Goal: Book appointment/travel/reservation

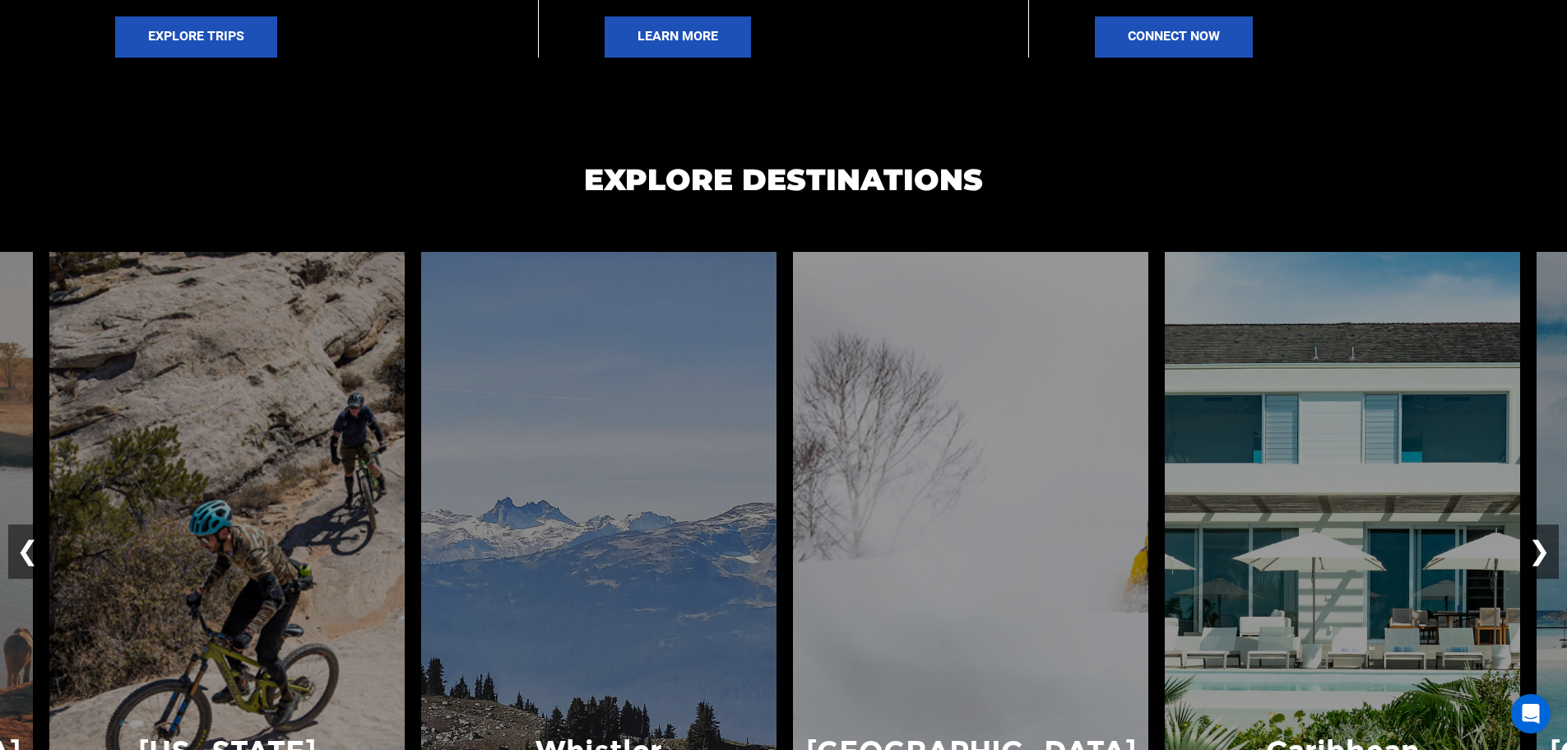
scroll to position [1152, 0]
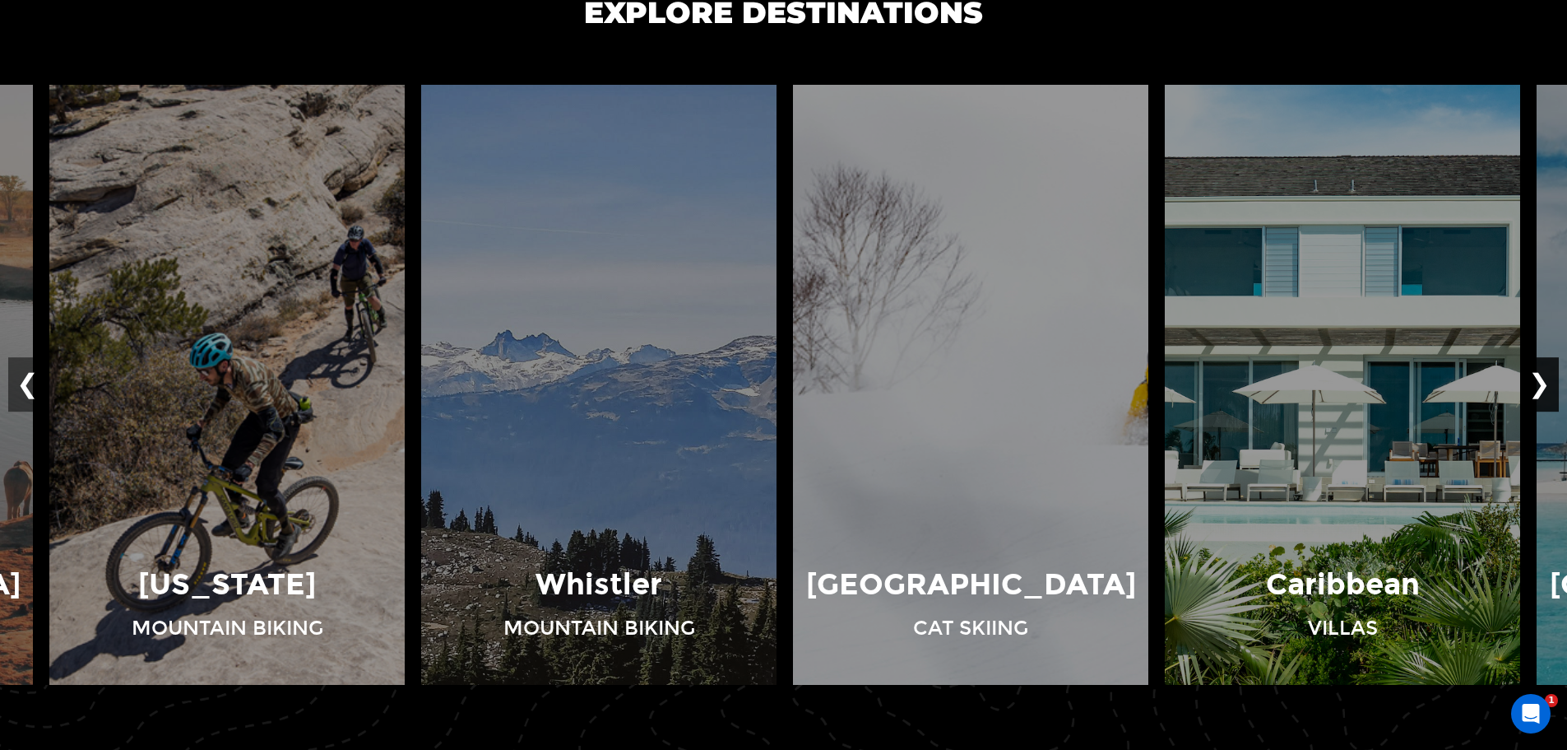
click at [1548, 391] on button "❯" at bounding box center [1539, 384] width 39 height 54
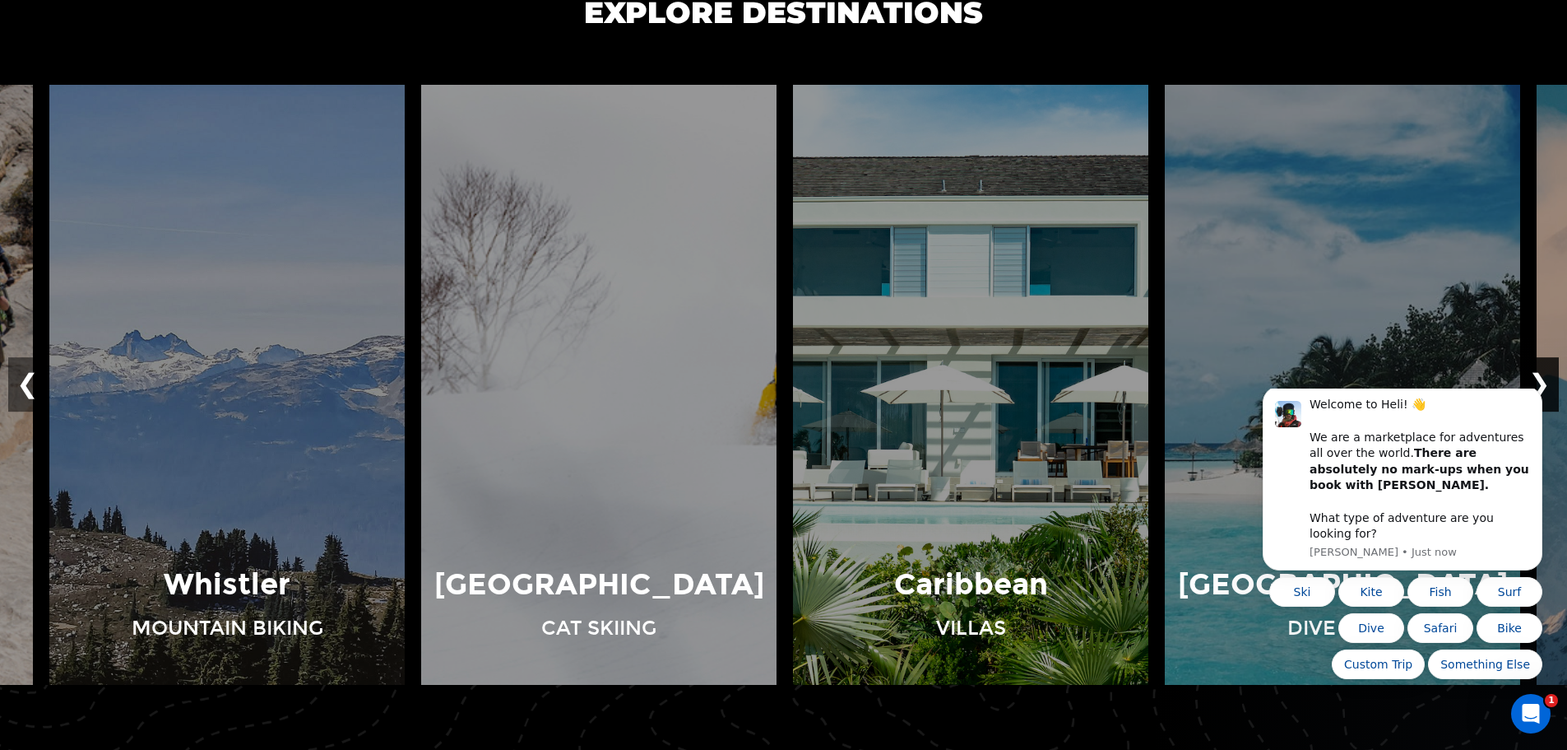
scroll to position [0, 0]
click at [1536, 396] on icon "Dismiss notification" at bounding box center [1538, 391] width 9 height 9
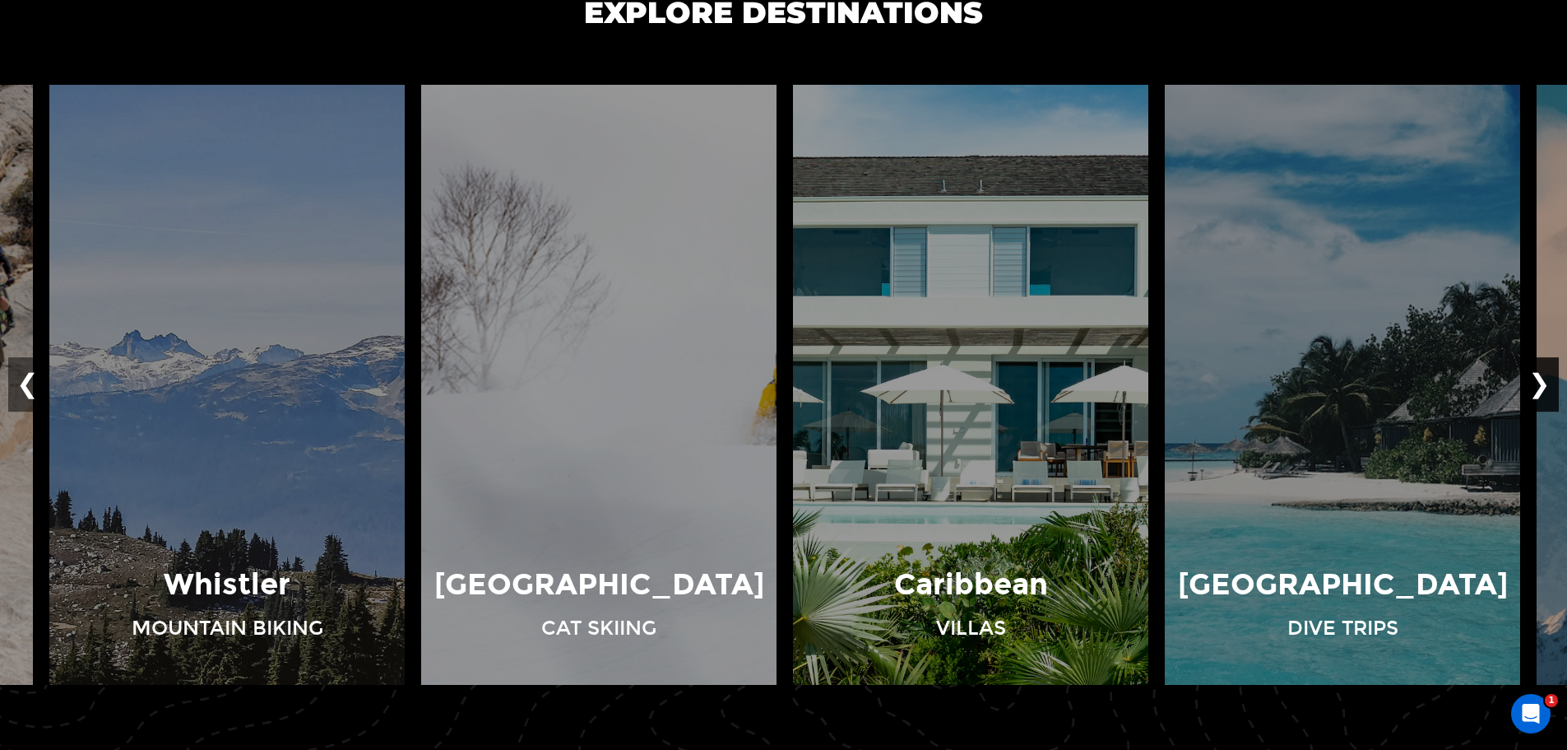
click at [1548, 393] on button "❯" at bounding box center [1539, 384] width 39 height 54
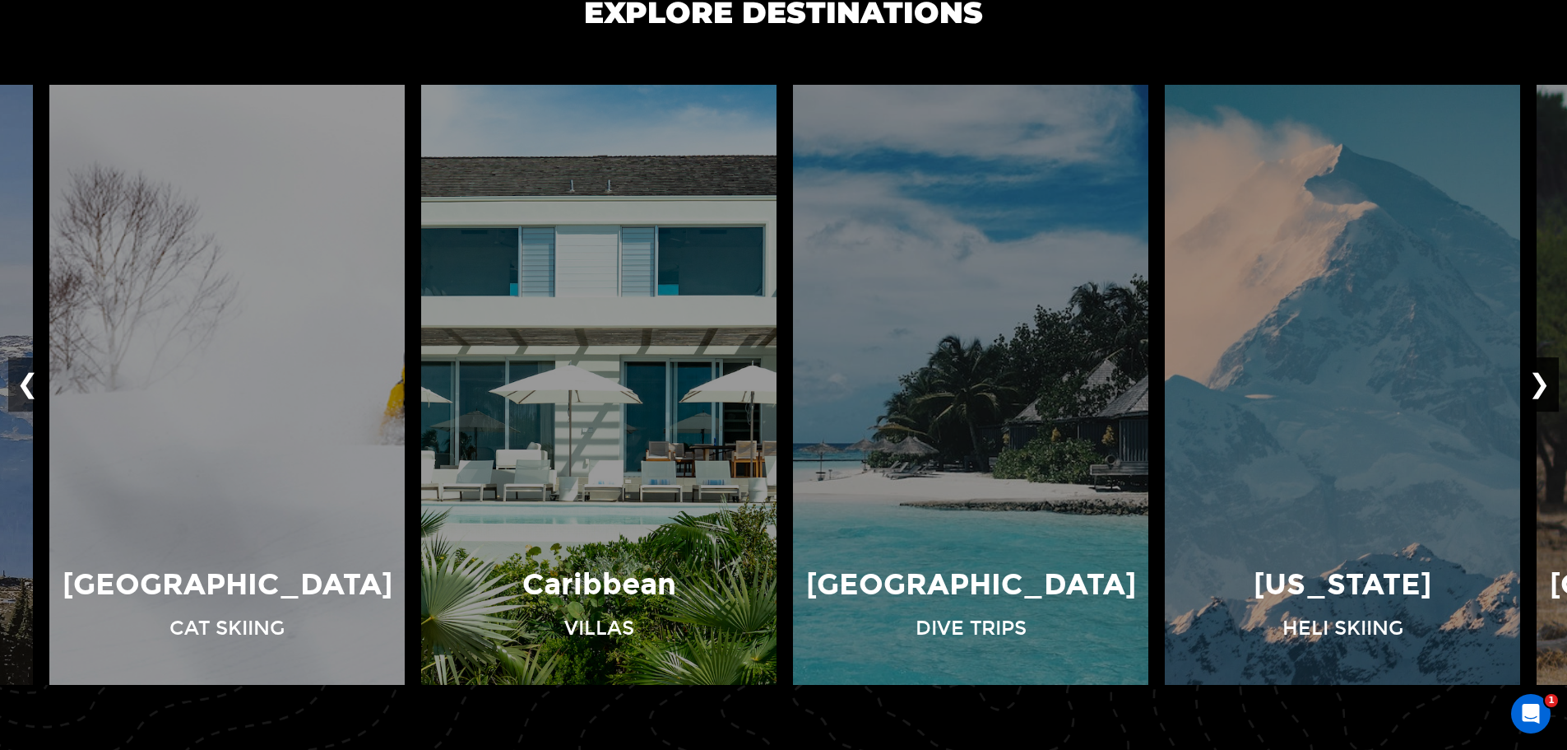
click at [1548, 393] on button "❯" at bounding box center [1539, 384] width 39 height 54
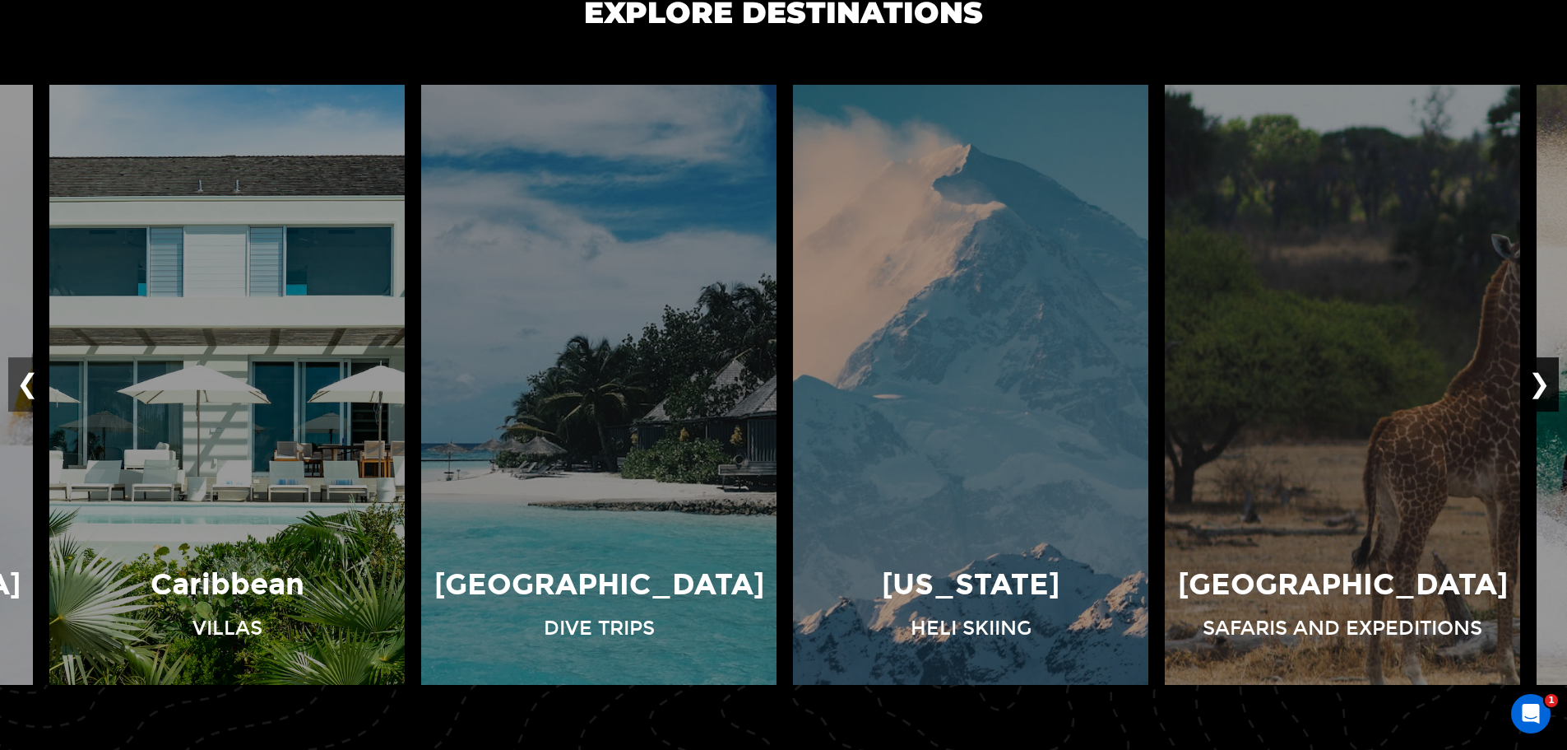
click at [1548, 393] on button "❯" at bounding box center [1539, 384] width 39 height 54
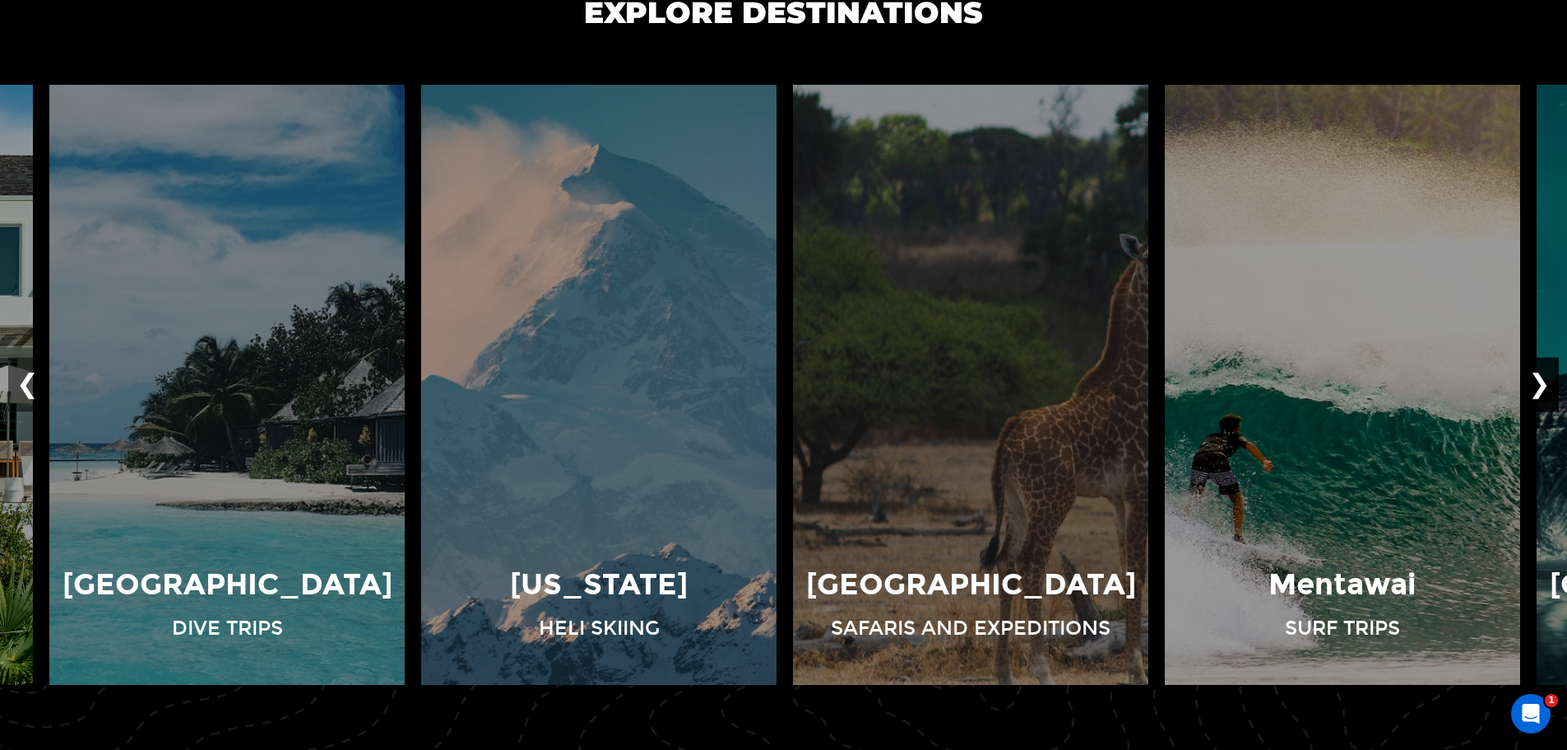
click at [1548, 393] on button "❯" at bounding box center [1539, 384] width 39 height 54
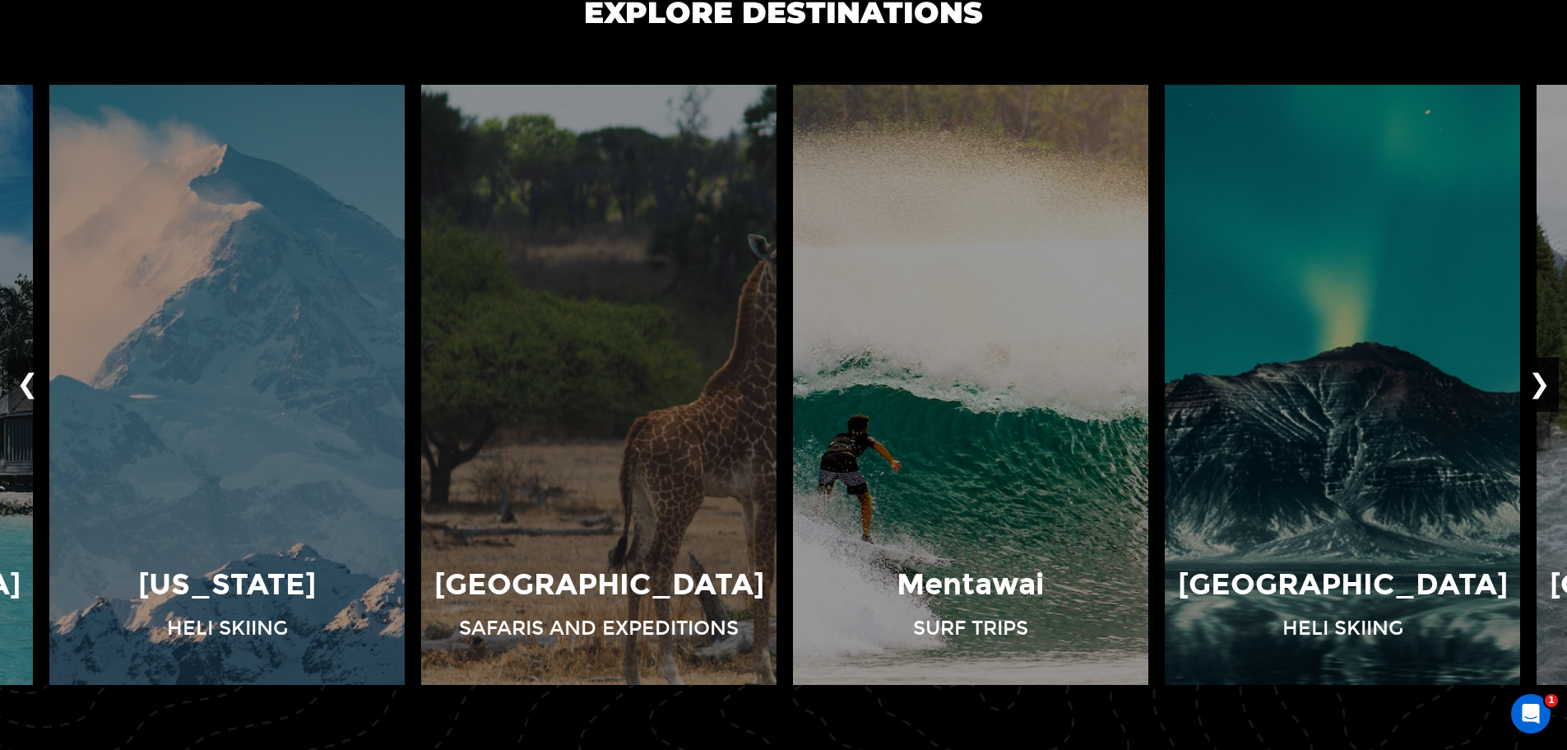
click at [1548, 393] on button "❯" at bounding box center [1539, 384] width 39 height 54
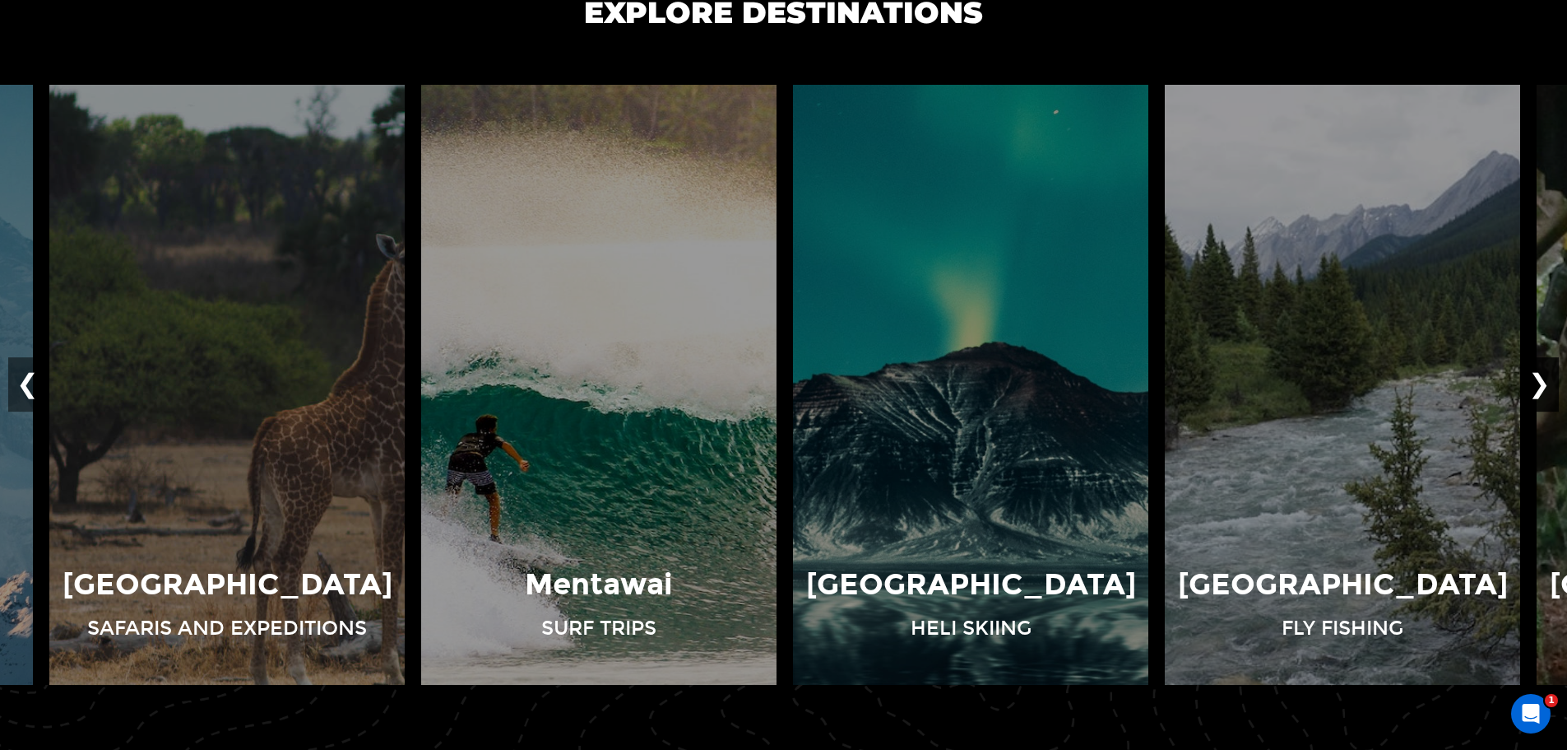
click at [1548, 393] on button "❯" at bounding box center [1539, 384] width 39 height 54
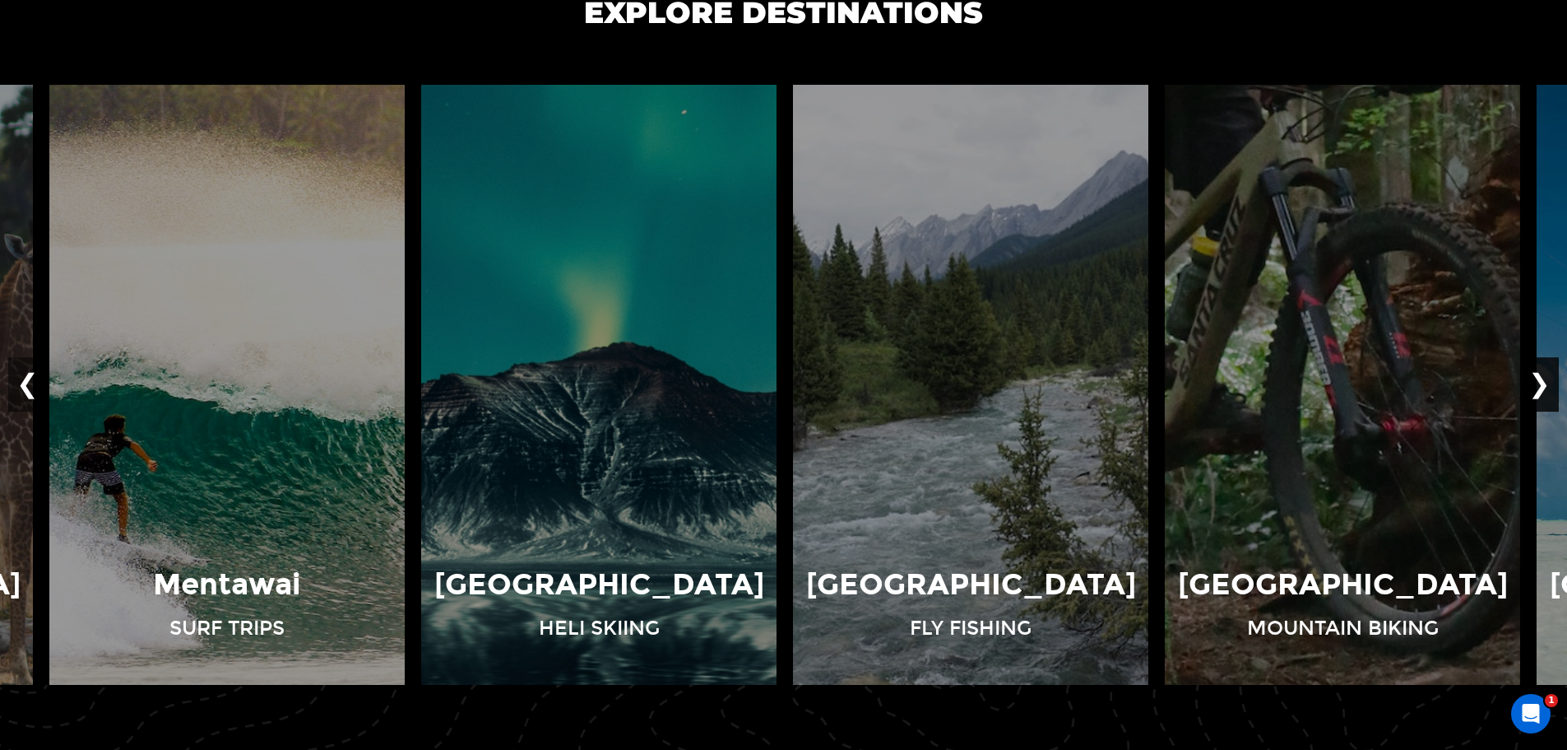
click at [1548, 393] on button "❯" at bounding box center [1539, 384] width 39 height 54
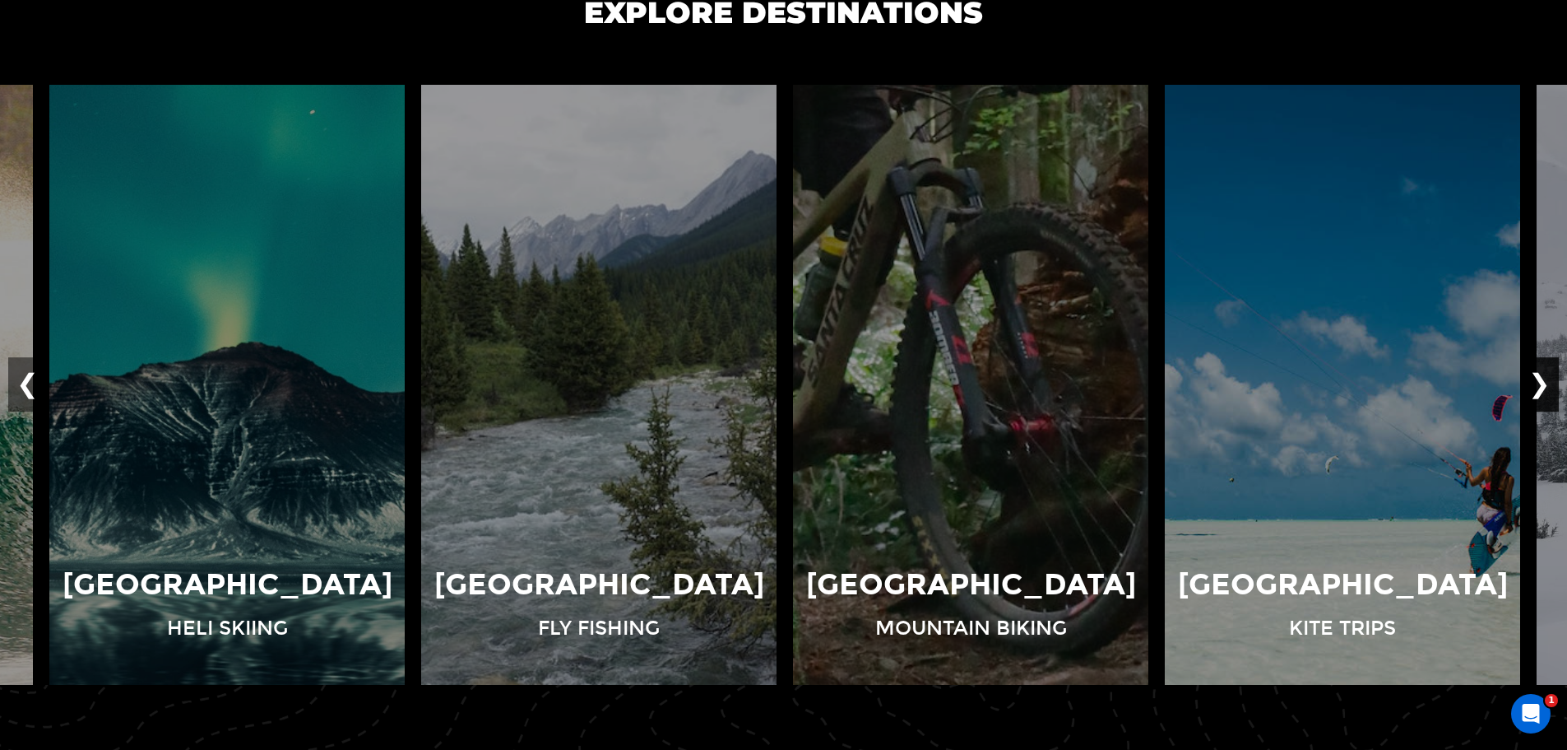
click at [1548, 393] on button "❯" at bounding box center [1539, 384] width 39 height 54
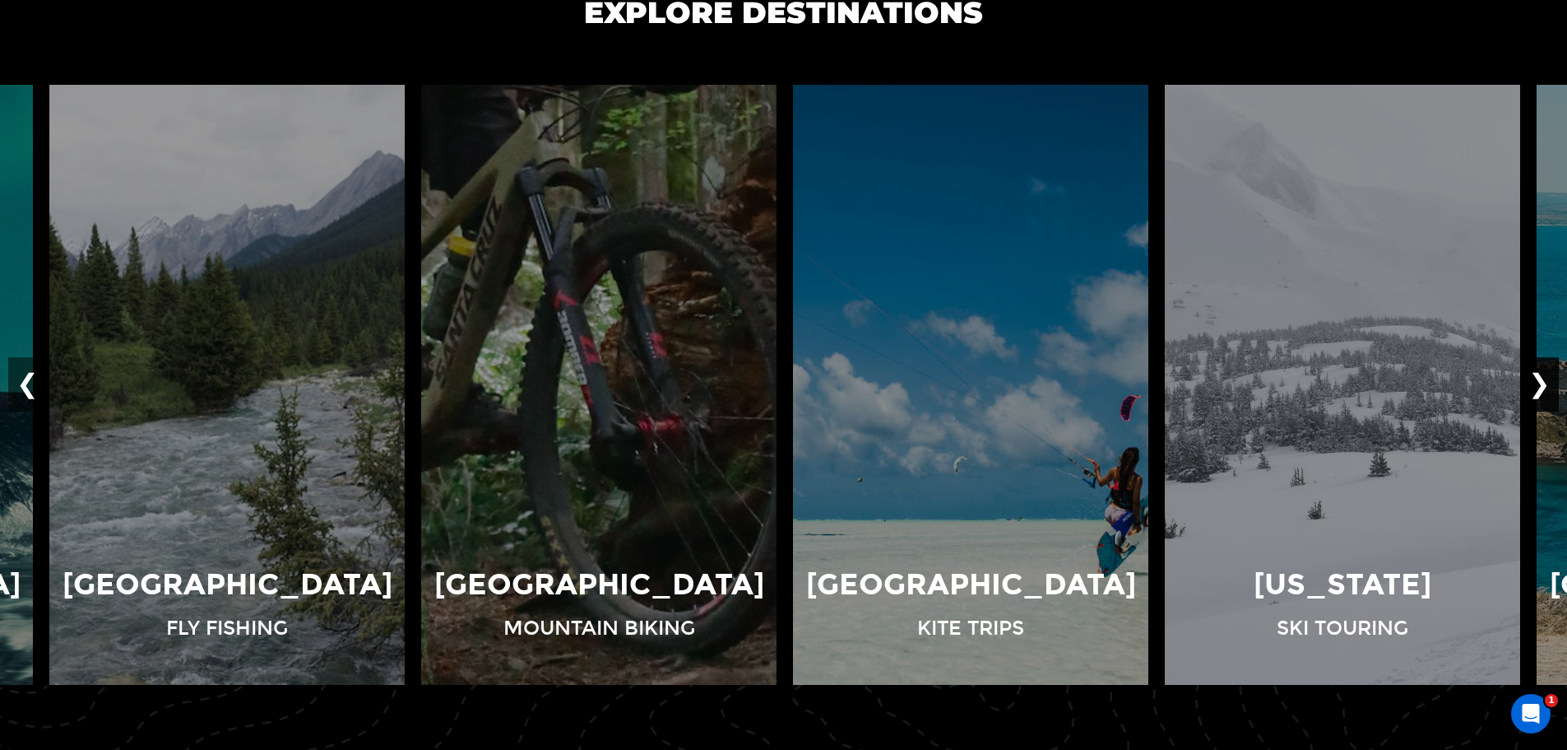
click at [1548, 393] on button "❯" at bounding box center [1539, 384] width 39 height 54
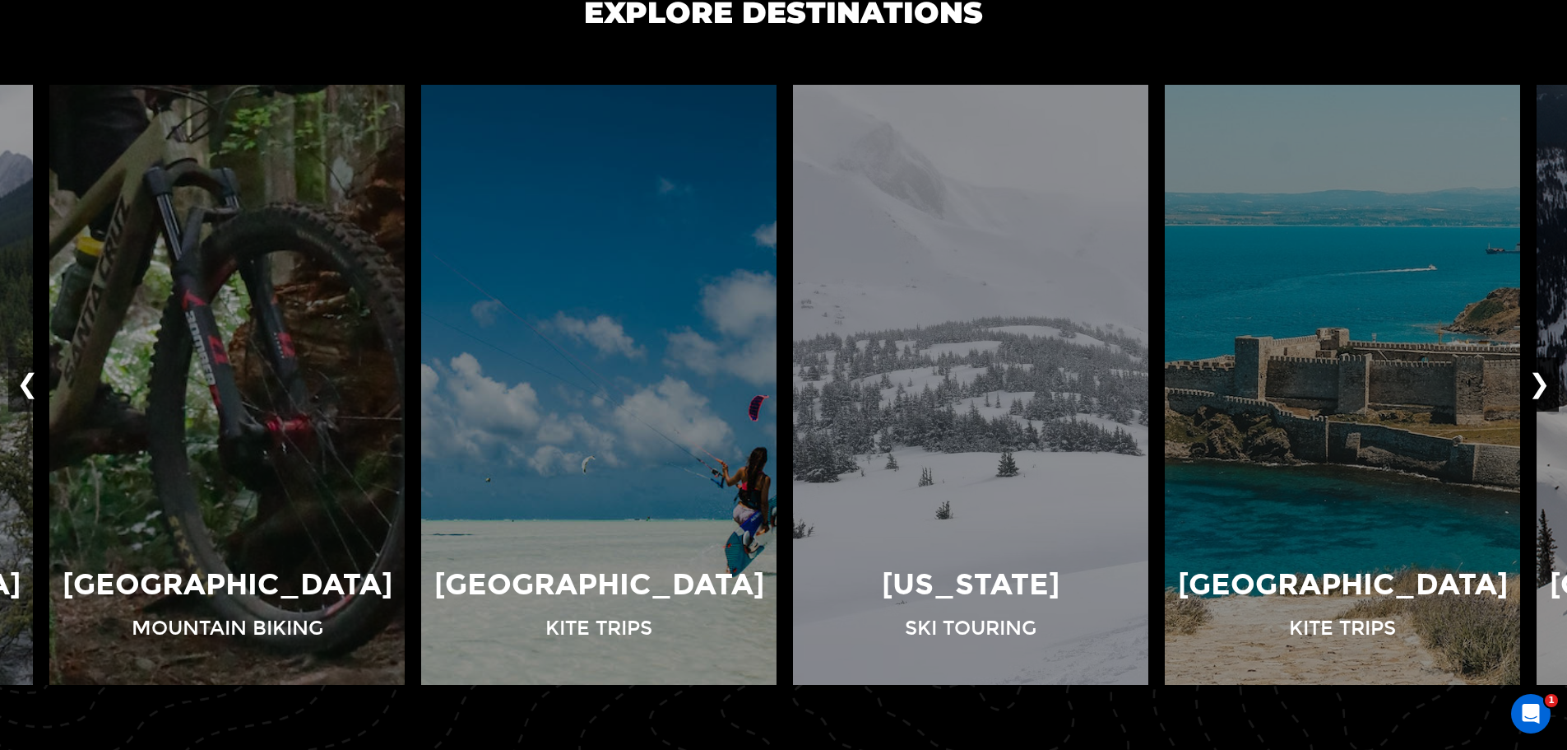
click at [1548, 393] on button "❯" at bounding box center [1539, 384] width 39 height 54
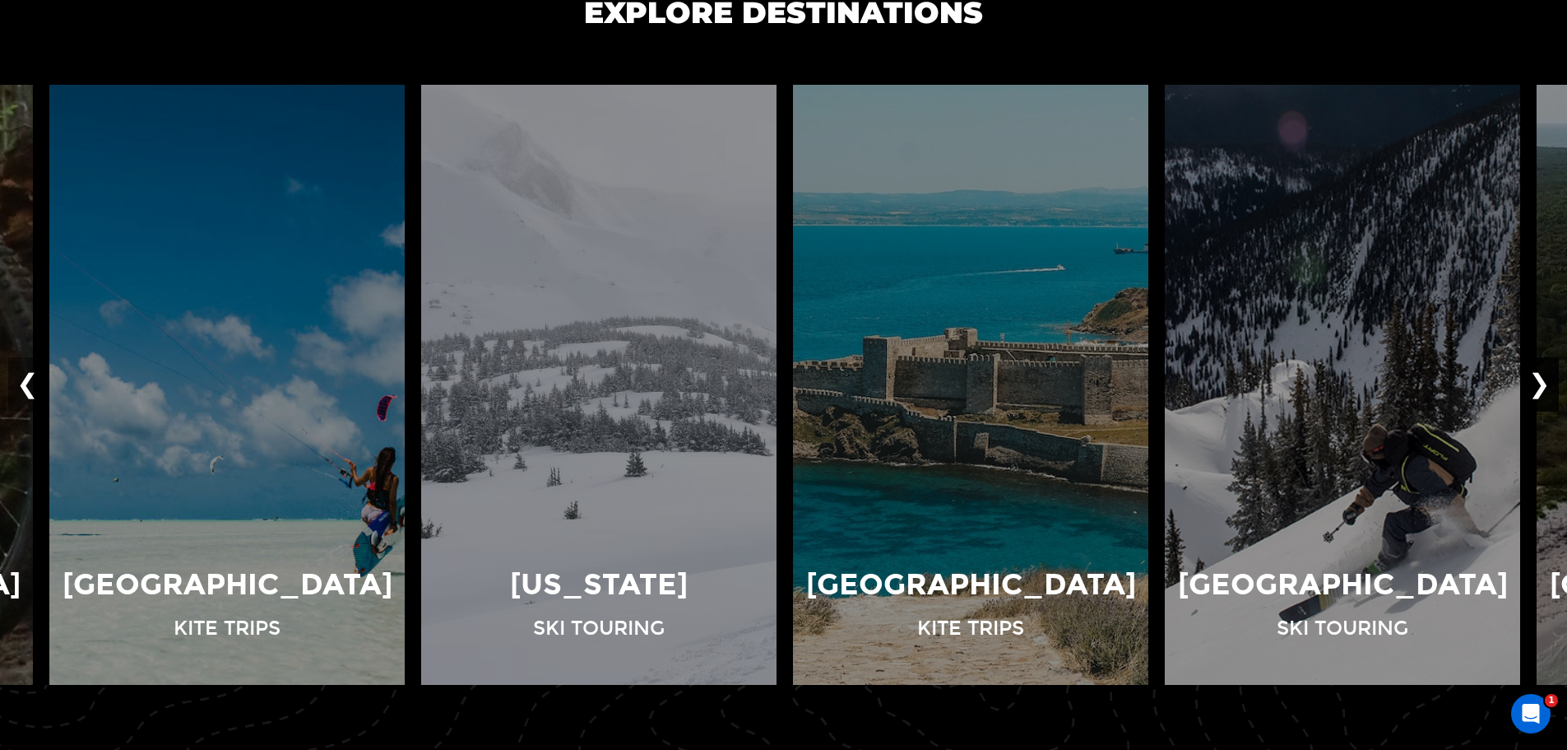
click at [1548, 393] on button "❯" at bounding box center [1539, 384] width 39 height 54
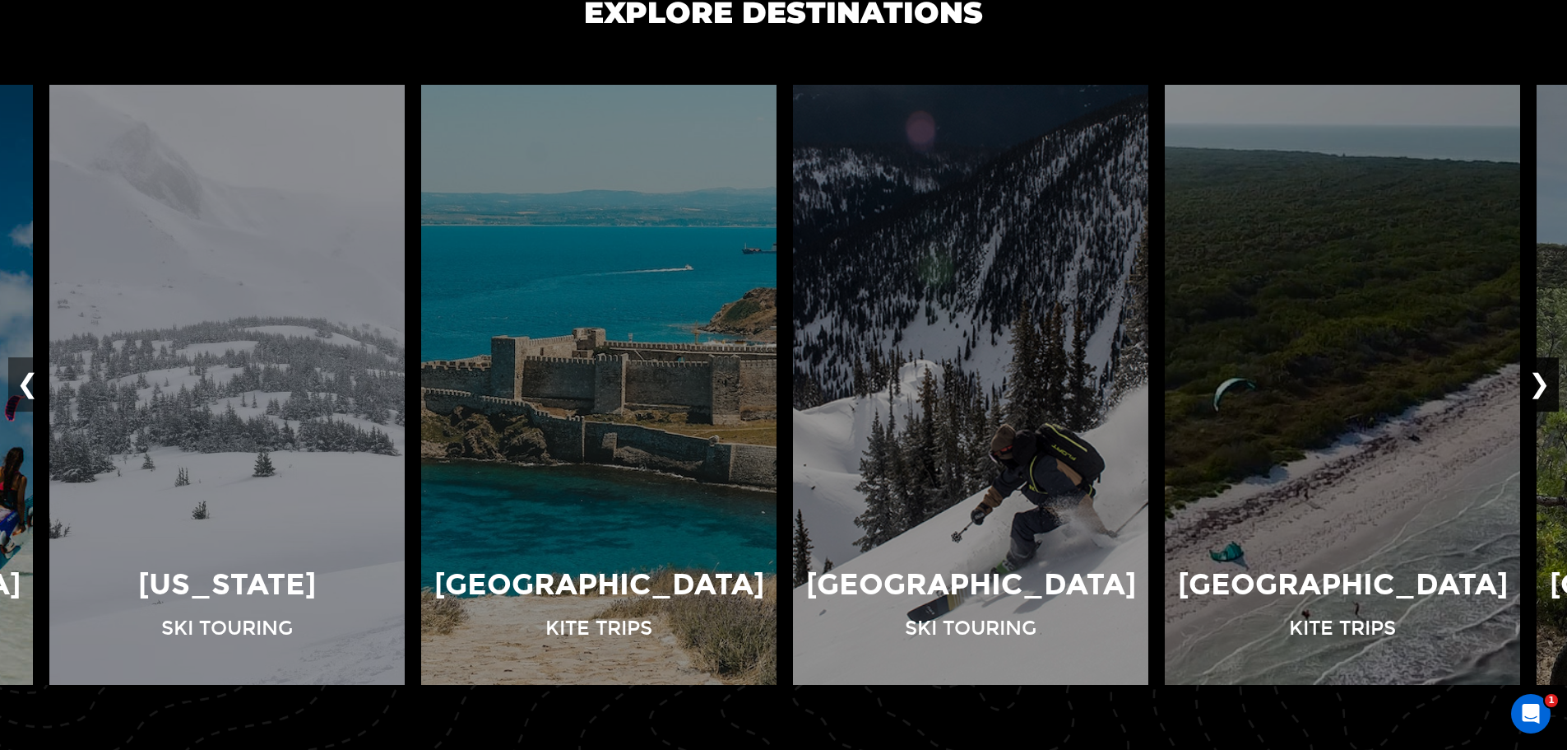
click at [1548, 393] on button "❯" at bounding box center [1539, 384] width 39 height 54
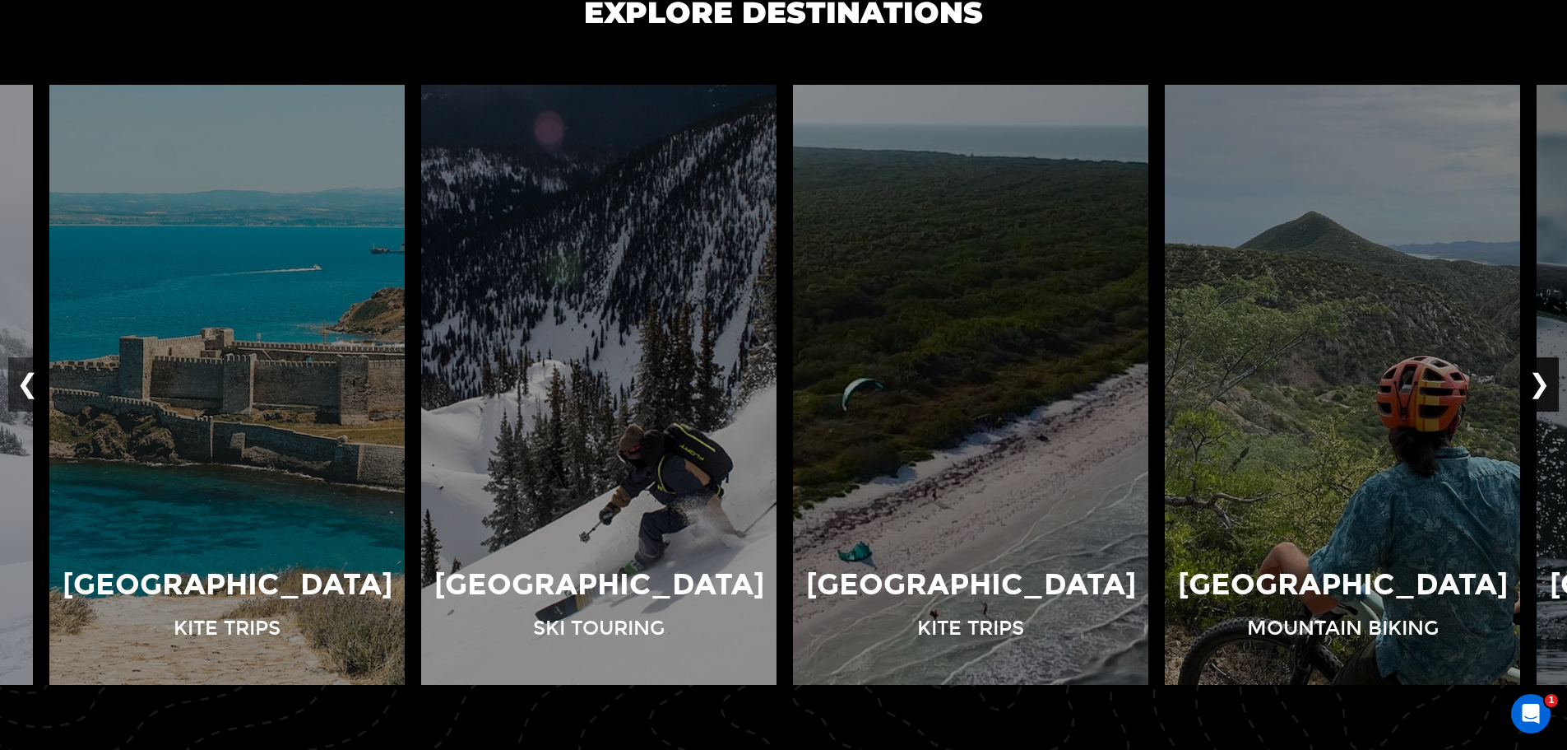
click at [1548, 393] on button "❯" at bounding box center [1539, 384] width 39 height 54
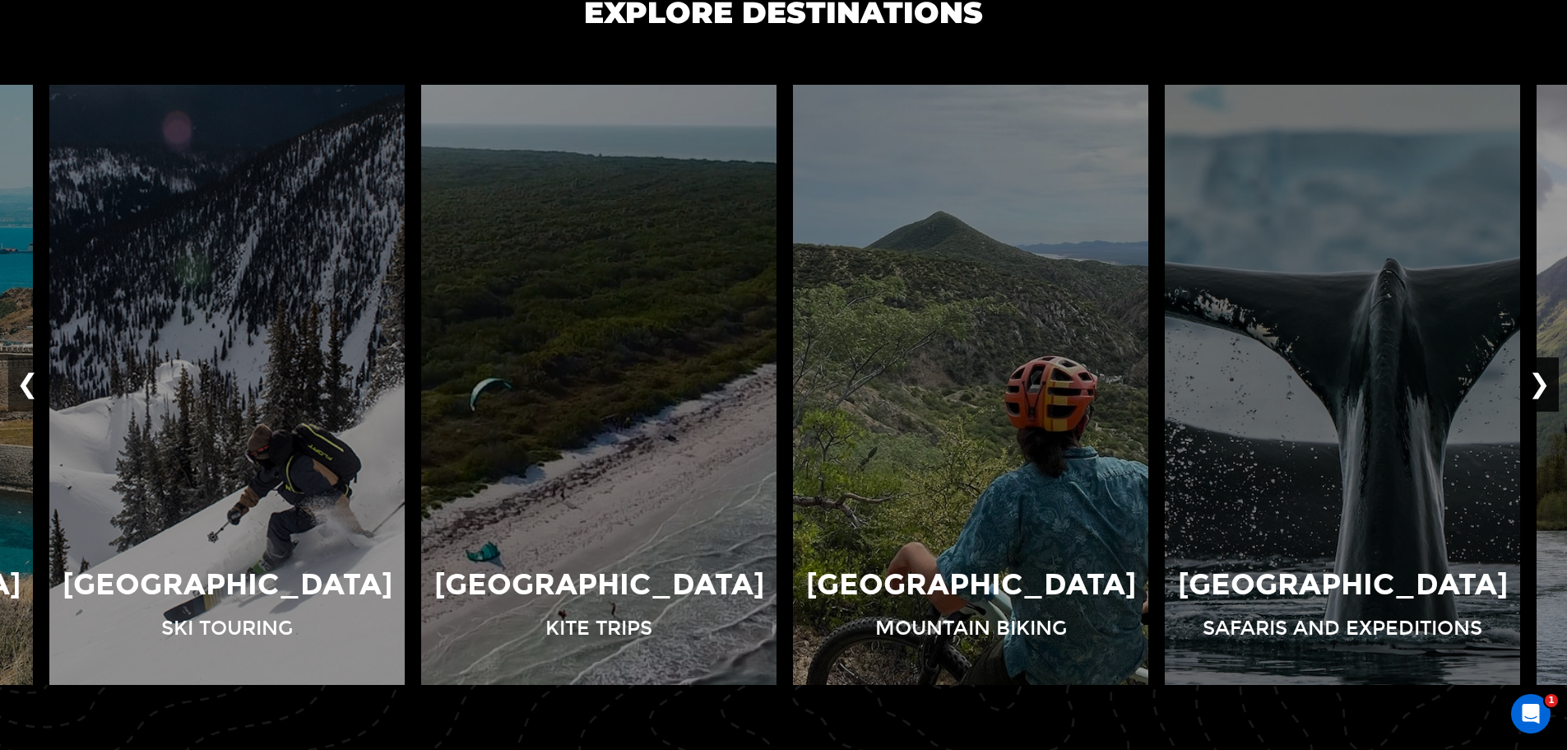
click at [1548, 393] on button "❯" at bounding box center [1539, 384] width 39 height 54
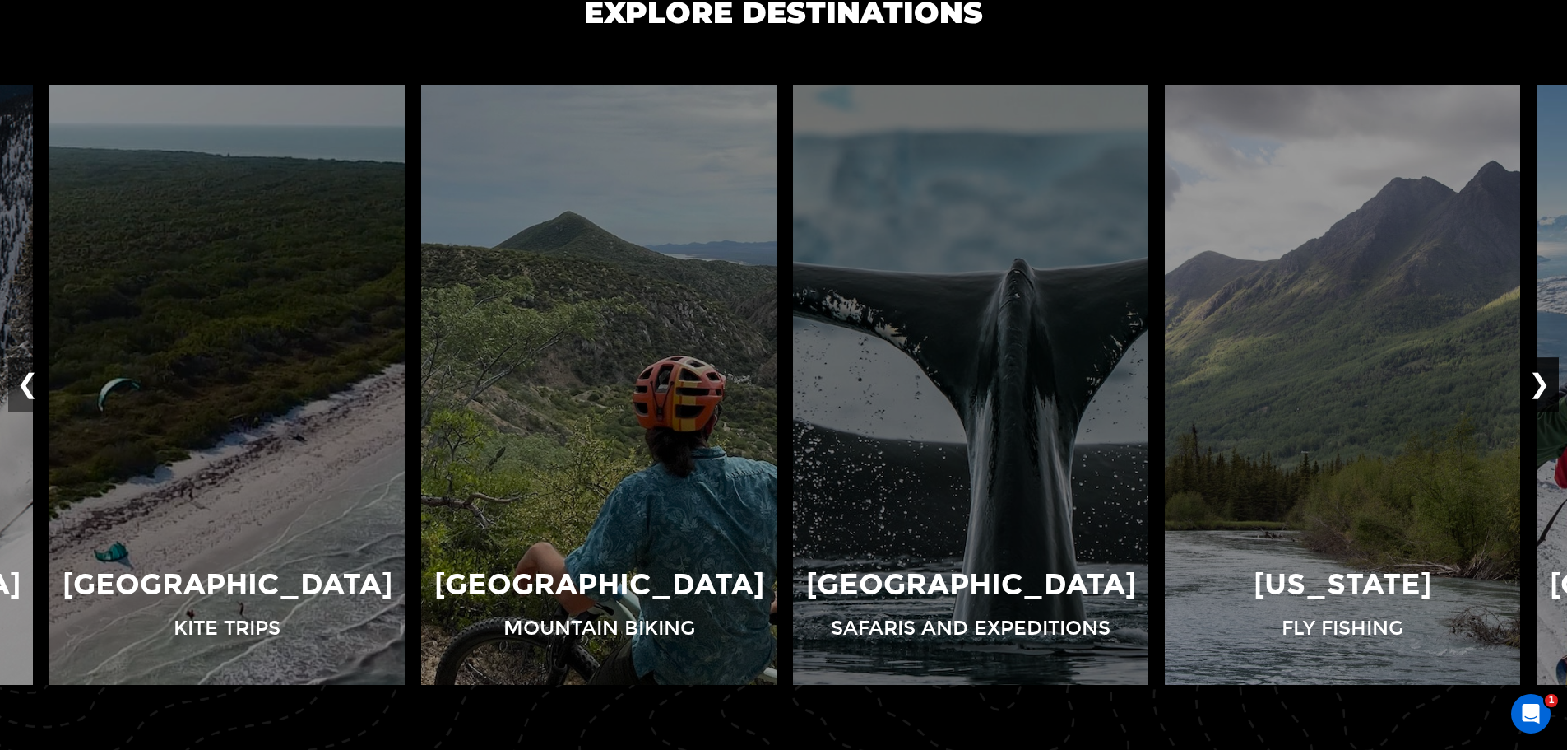
click at [1548, 393] on button "❯" at bounding box center [1539, 384] width 39 height 54
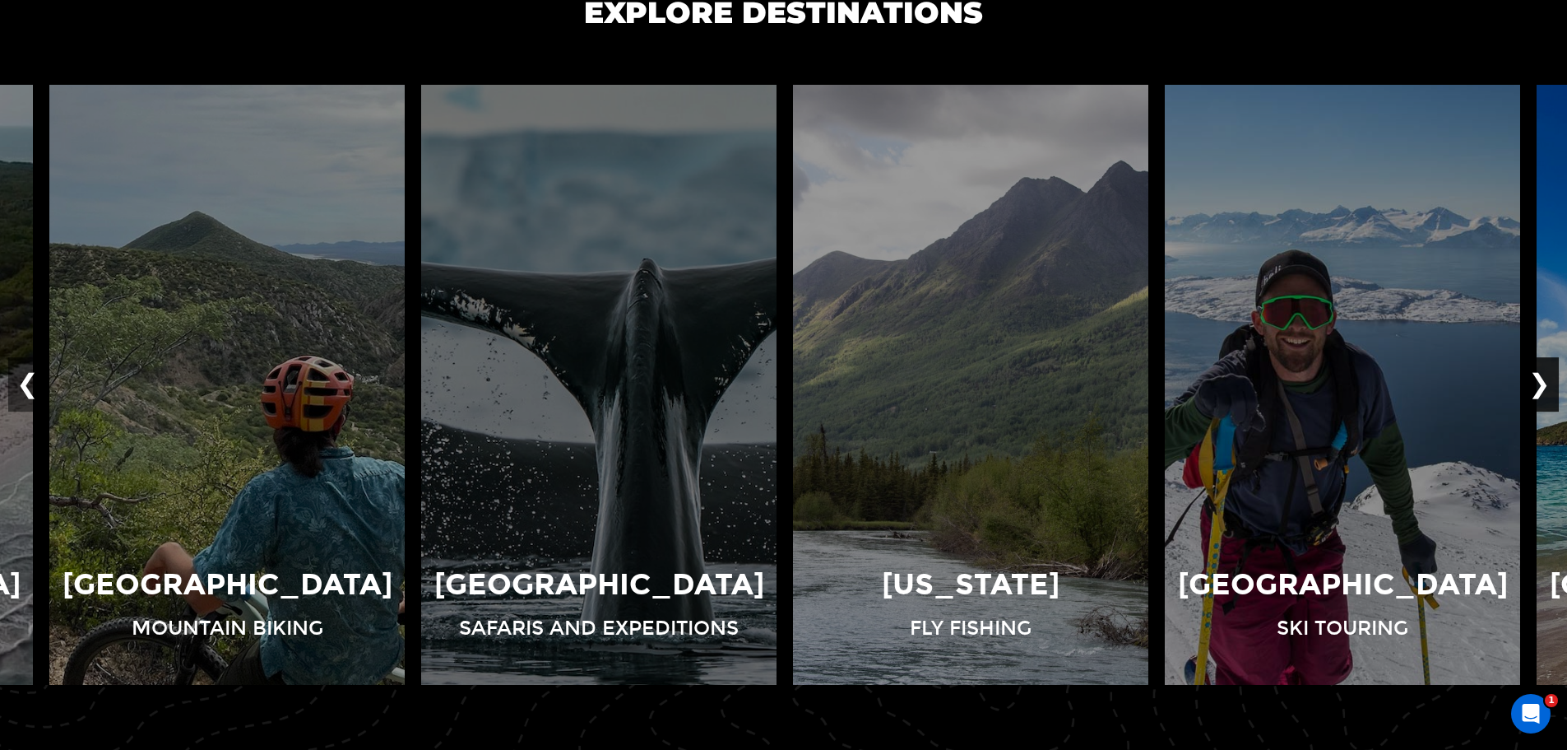
click at [1548, 393] on button "❯" at bounding box center [1539, 384] width 39 height 54
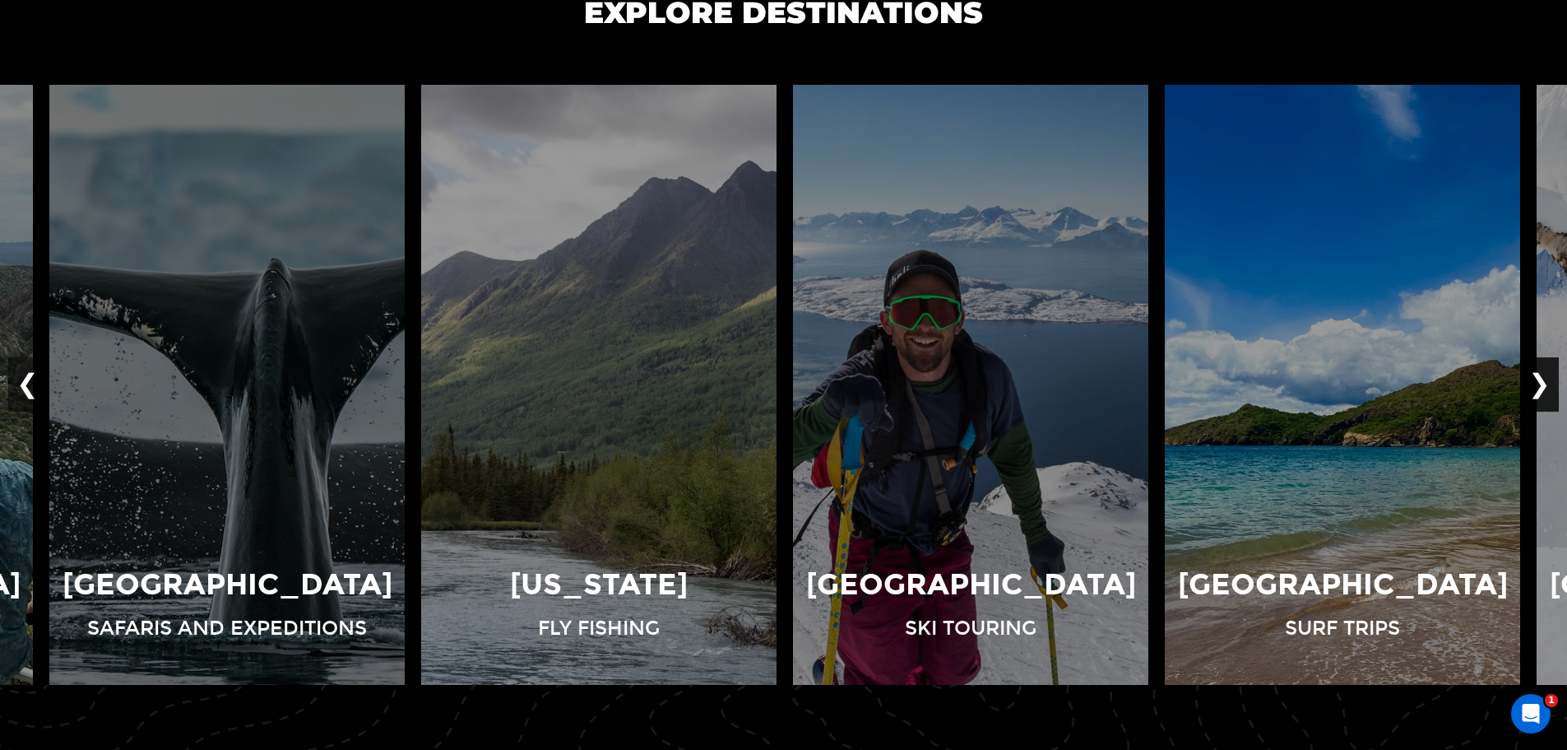
click at [1548, 393] on button "❯" at bounding box center [1539, 384] width 39 height 54
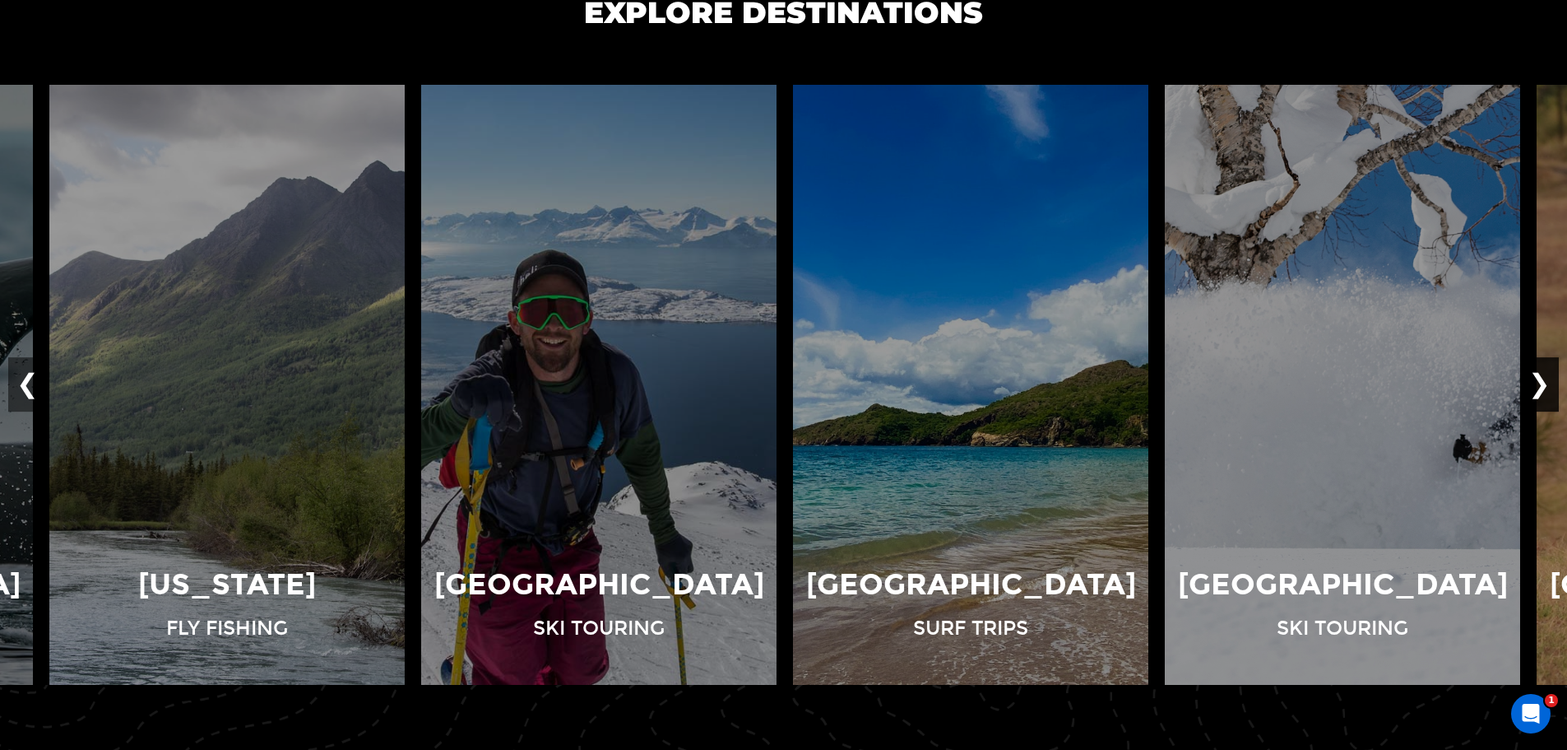
click at [1548, 393] on button "❯" at bounding box center [1539, 384] width 39 height 54
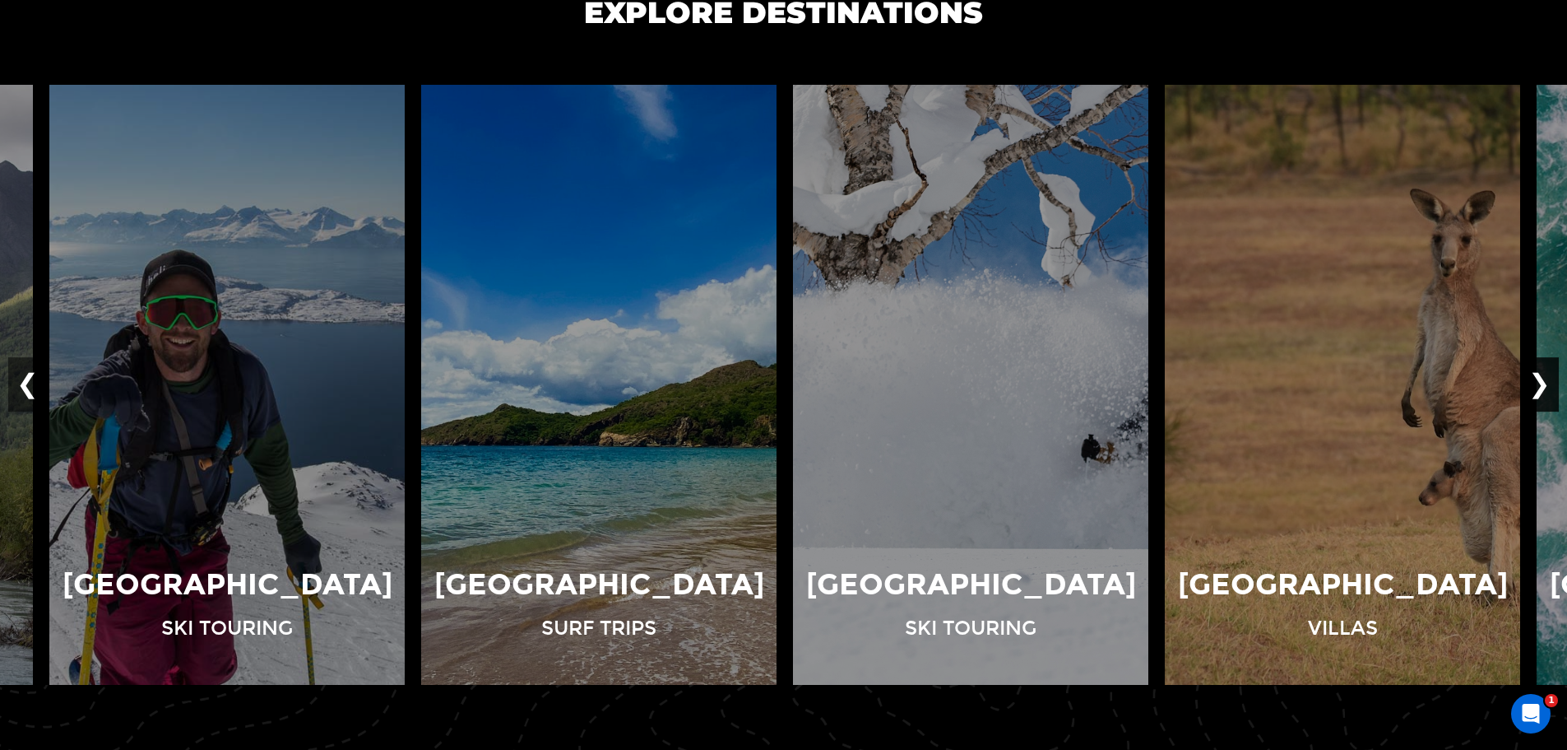
click at [1548, 393] on button "❯" at bounding box center [1539, 384] width 39 height 54
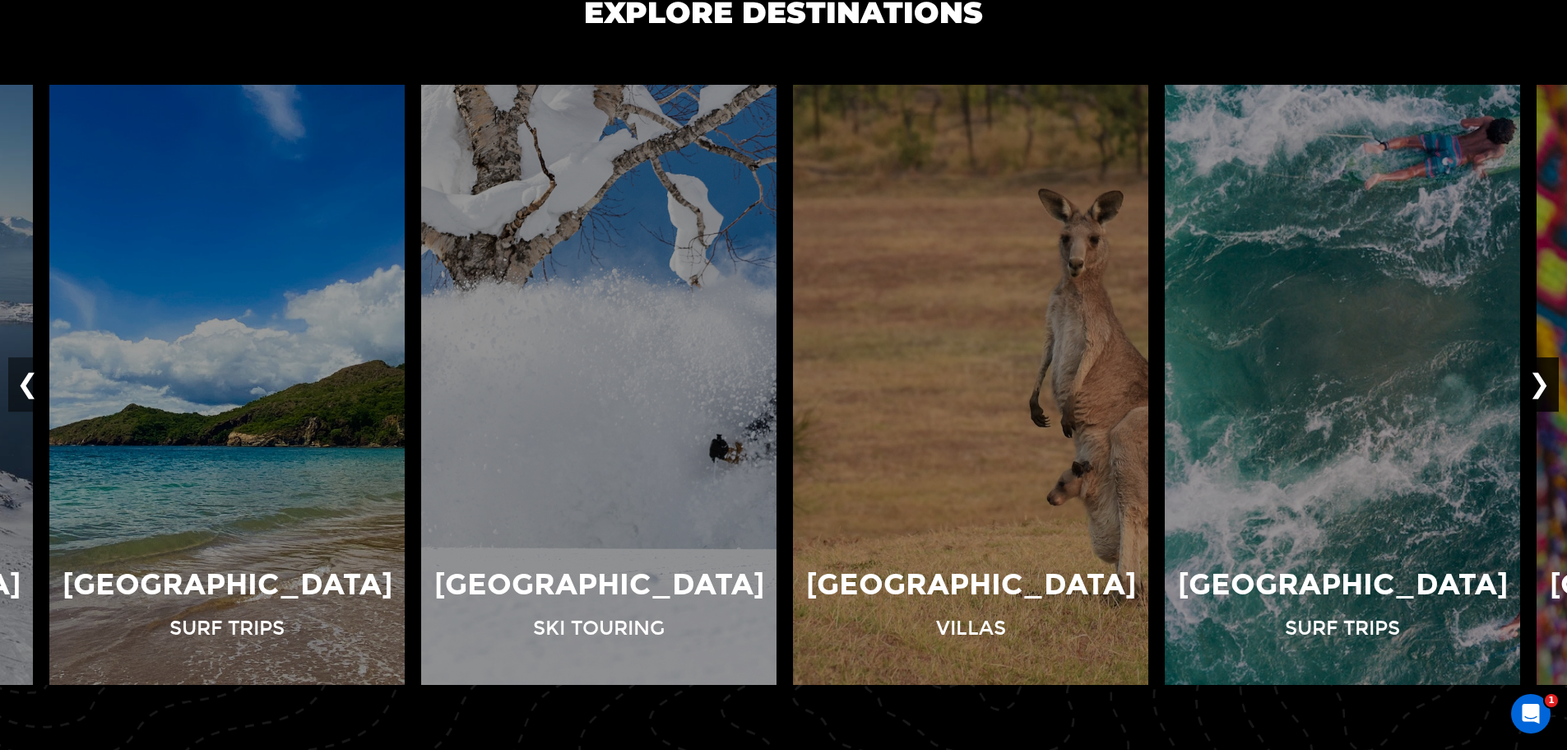
click at [1548, 393] on button "❯" at bounding box center [1539, 384] width 39 height 54
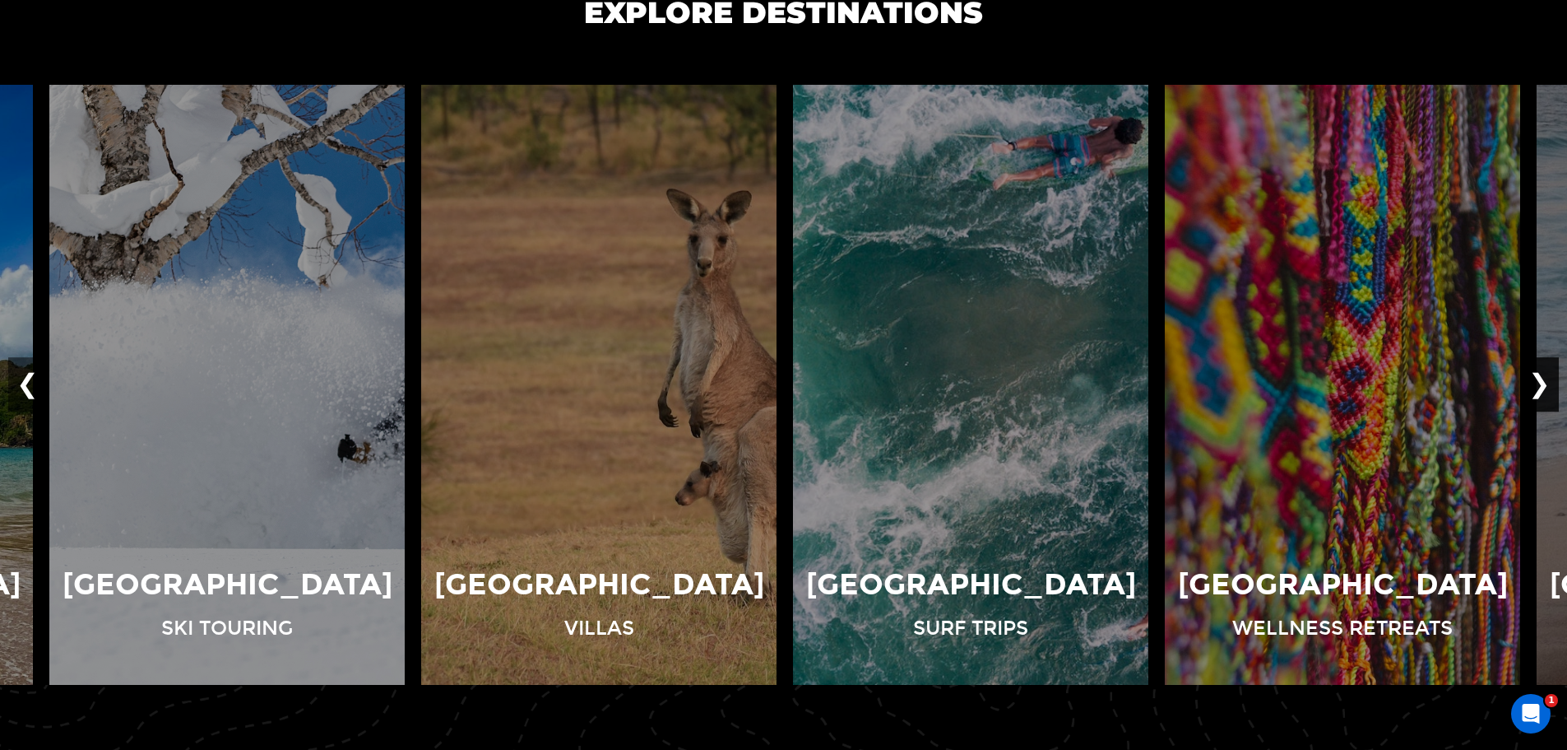
click at [1548, 393] on button "❯" at bounding box center [1539, 384] width 39 height 54
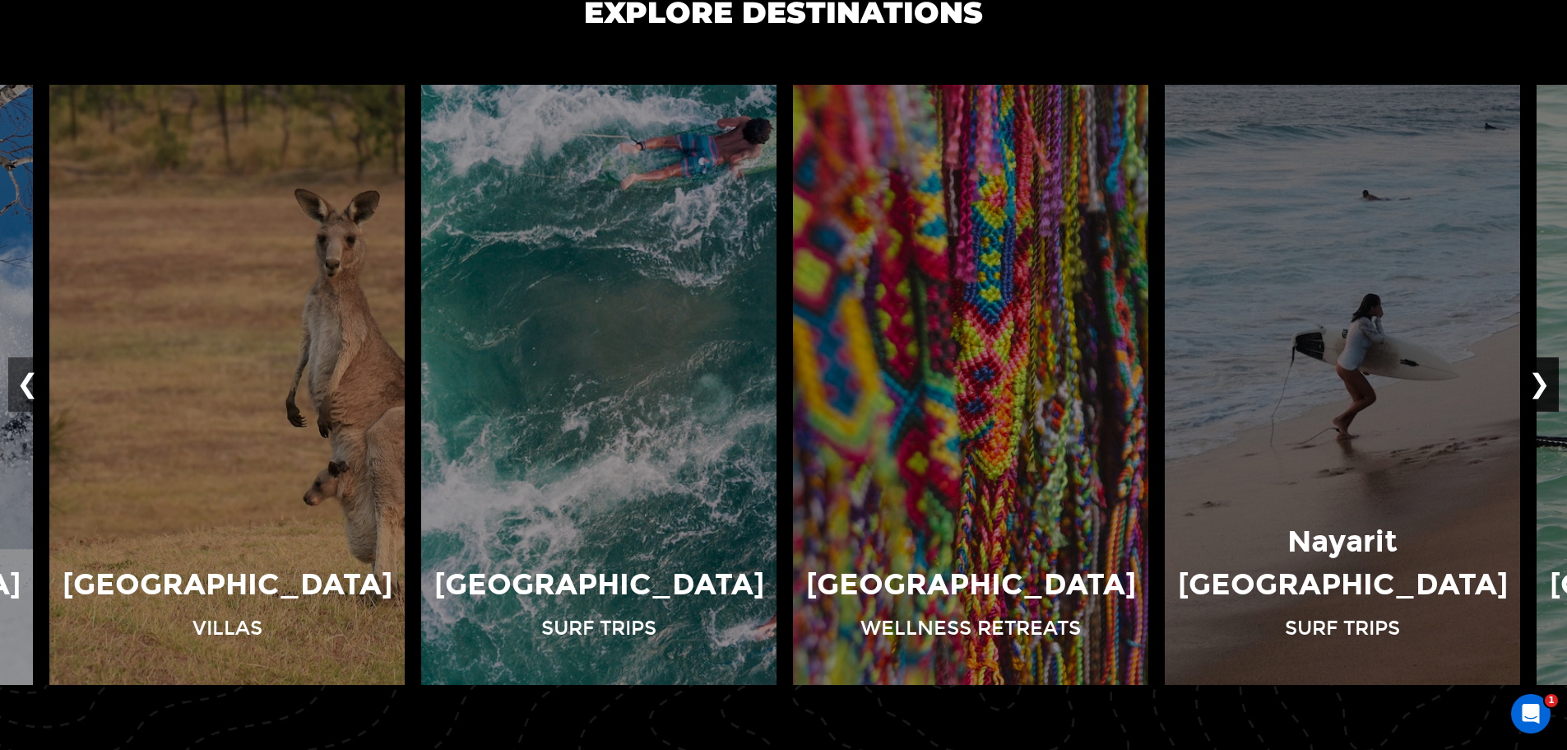
click at [1548, 393] on button "❯" at bounding box center [1539, 384] width 39 height 54
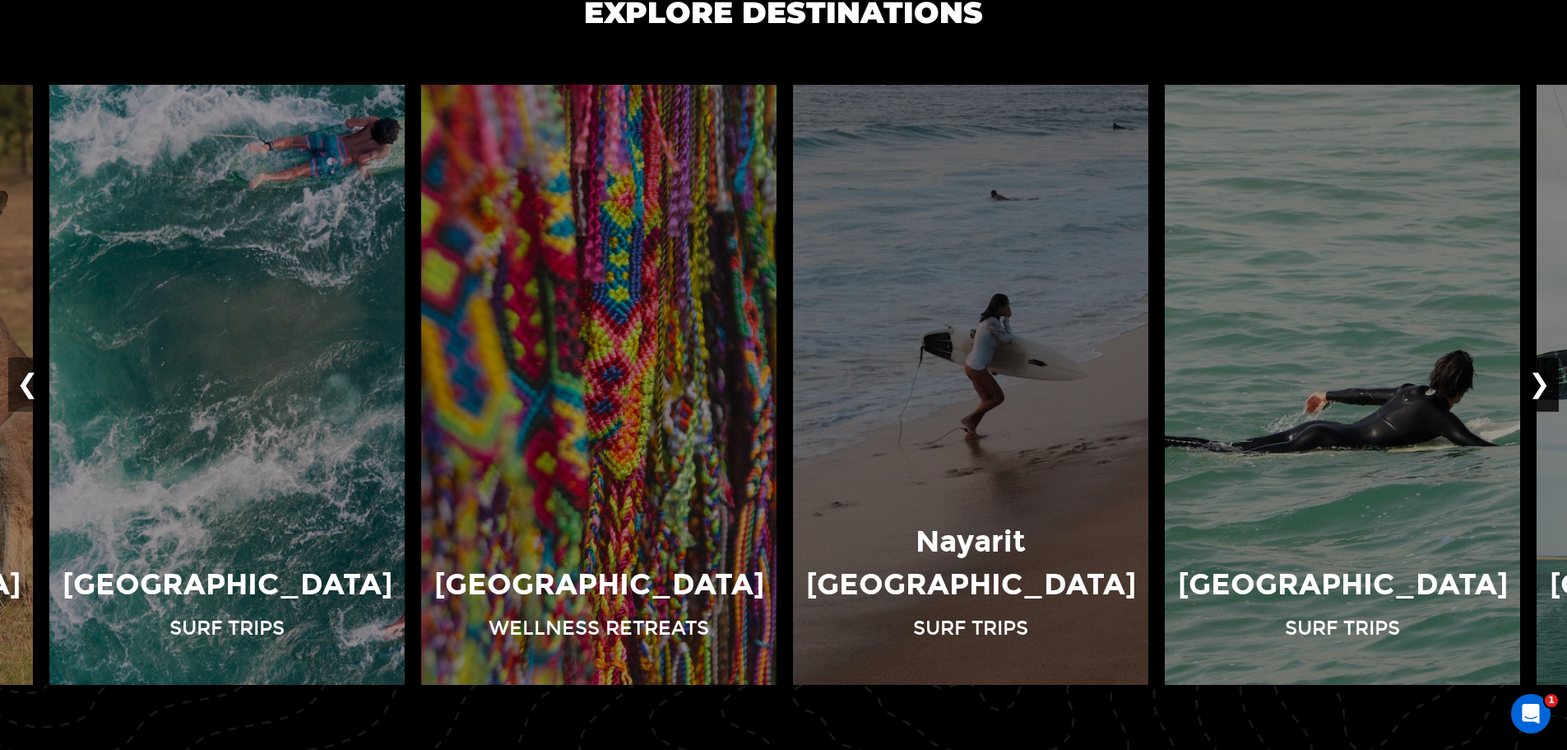
click at [1548, 393] on button "❯" at bounding box center [1539, 384] width 39 height 54
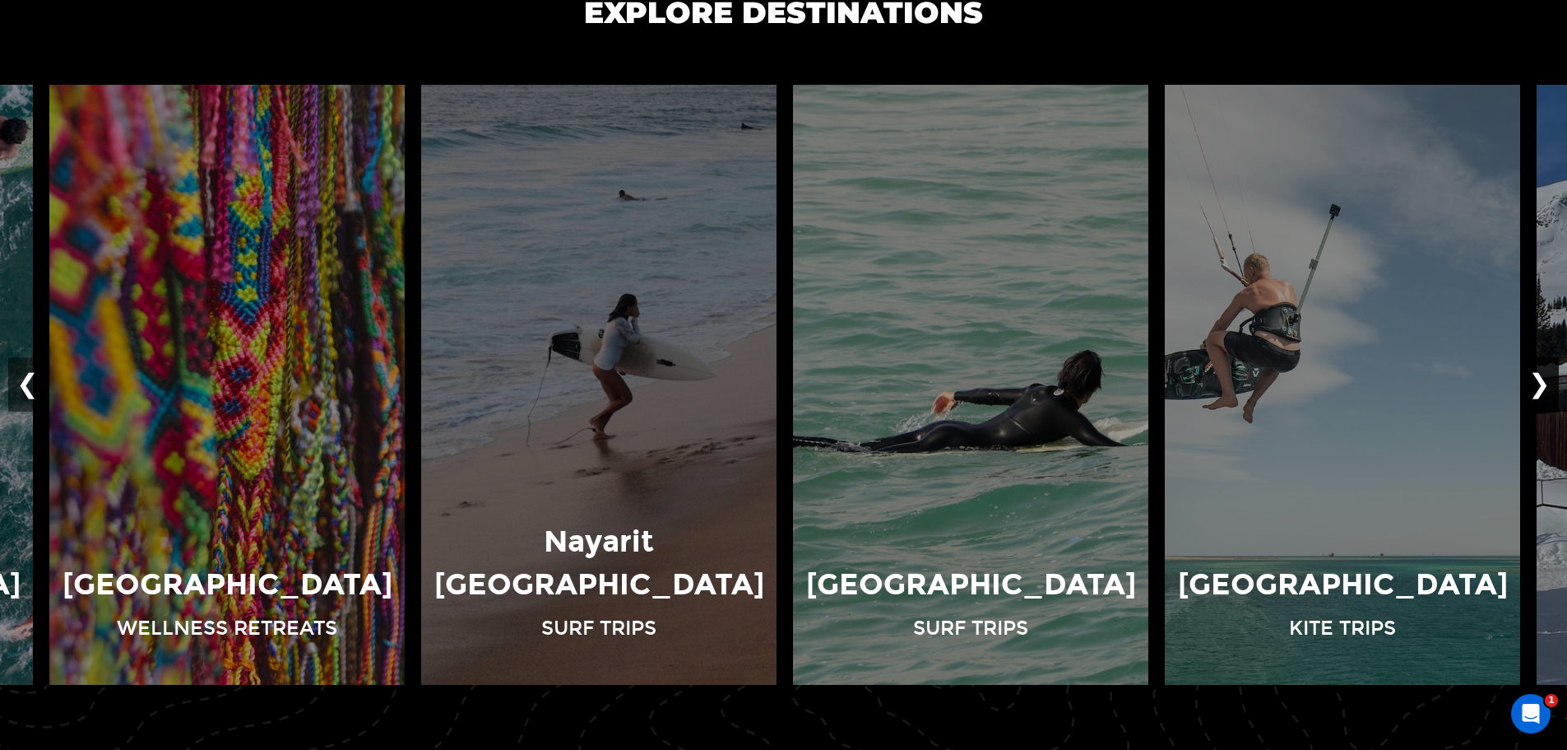
click at [1548, 393] on button "❯" at bounding box center [1539, 384] width 39 height 54
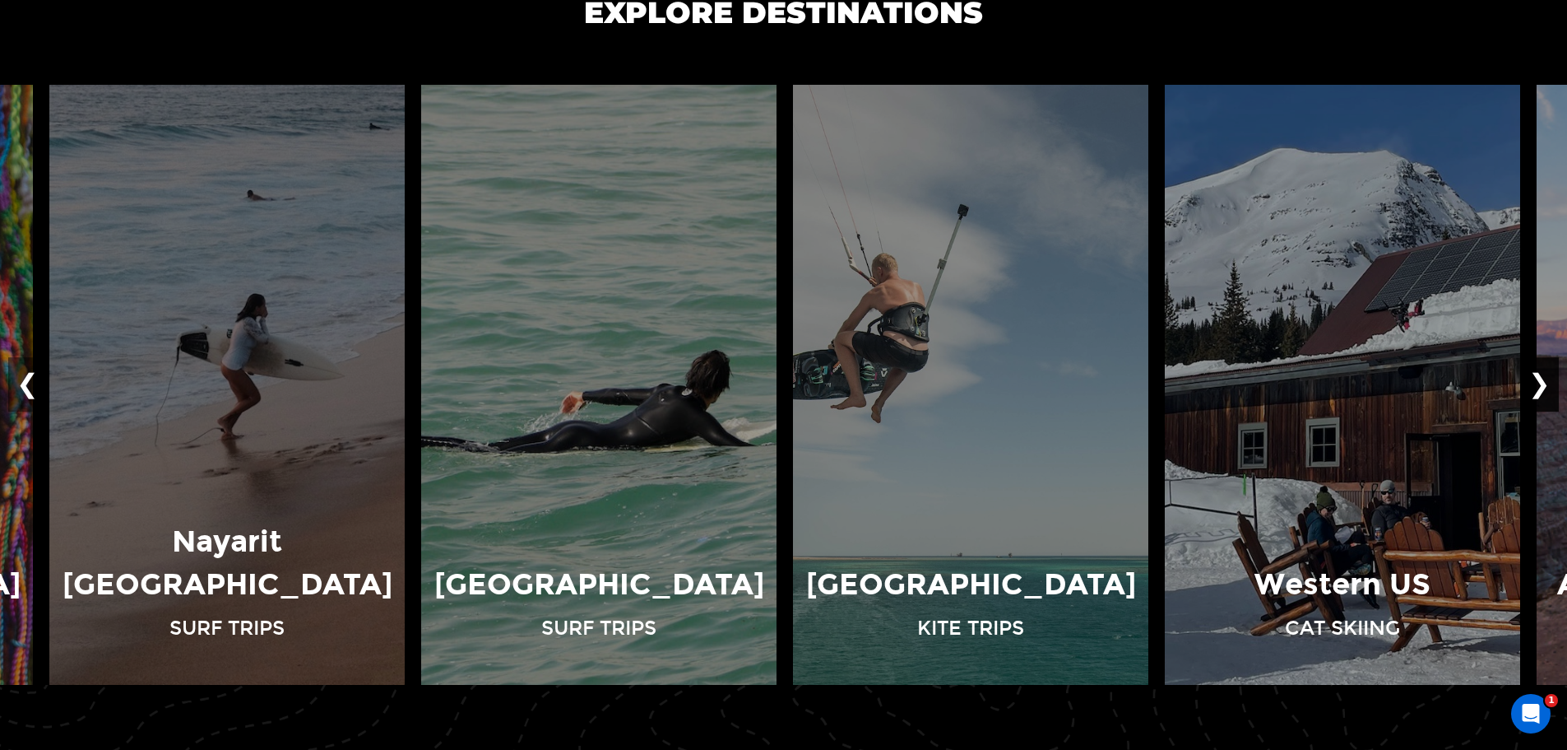
click at [1548, 393] on button "❯" at bounding box center [1539, 384] width 39 height 54
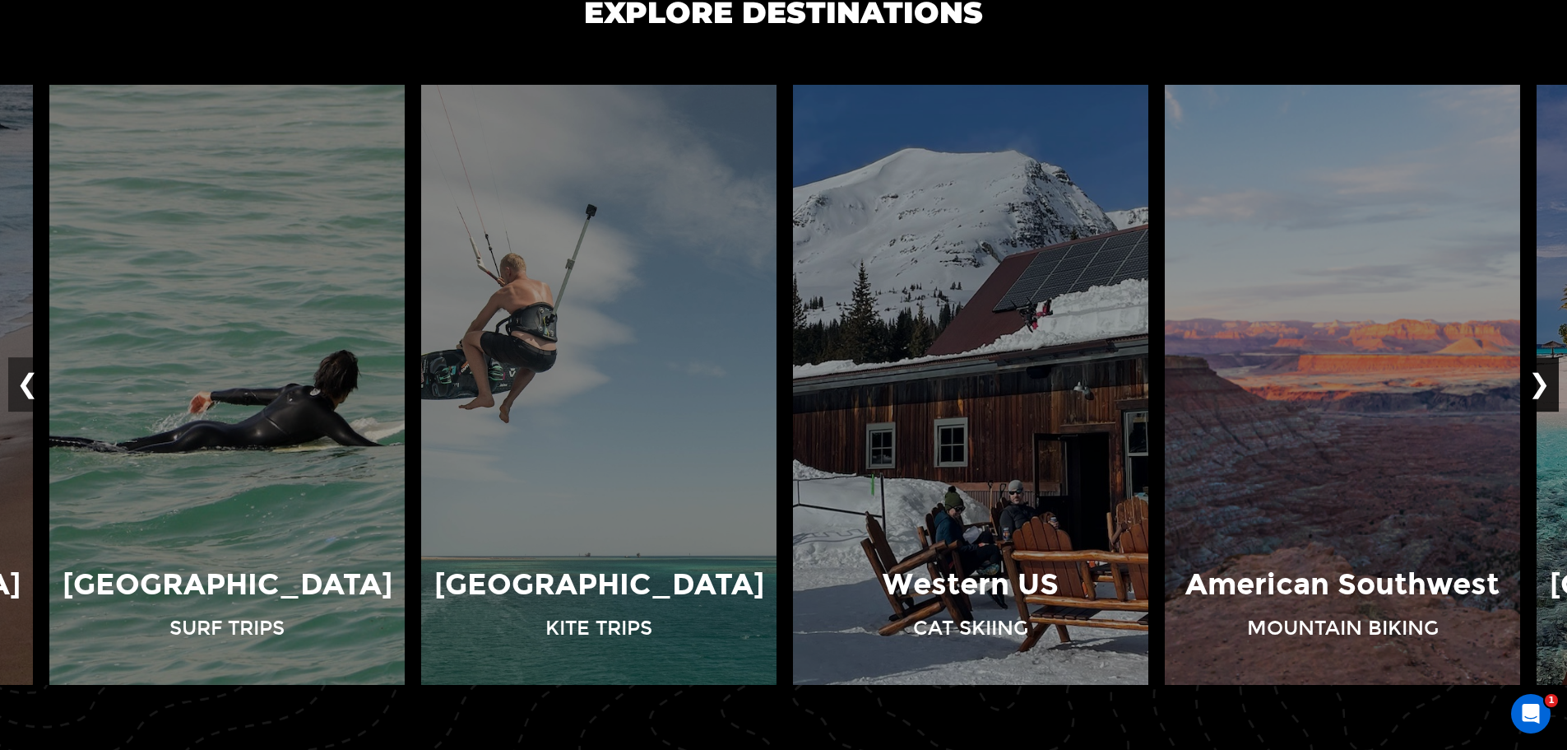
click at [1548, 393] on button "❯" at bounding box center [1539, 384] width 39 height 54
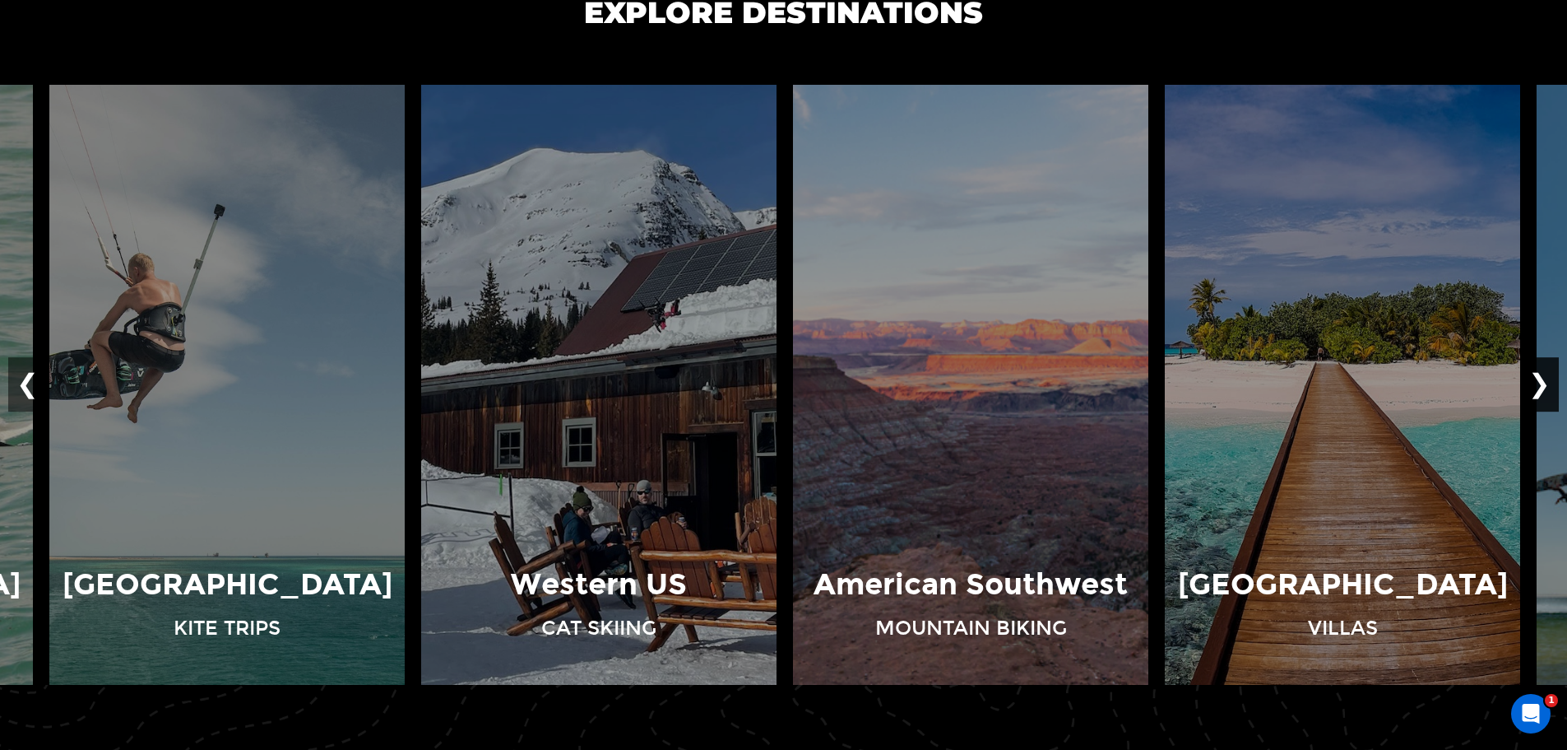
click at [1548, 393] on button "❯" at bounding box center [1539, 384] width 39 height 54
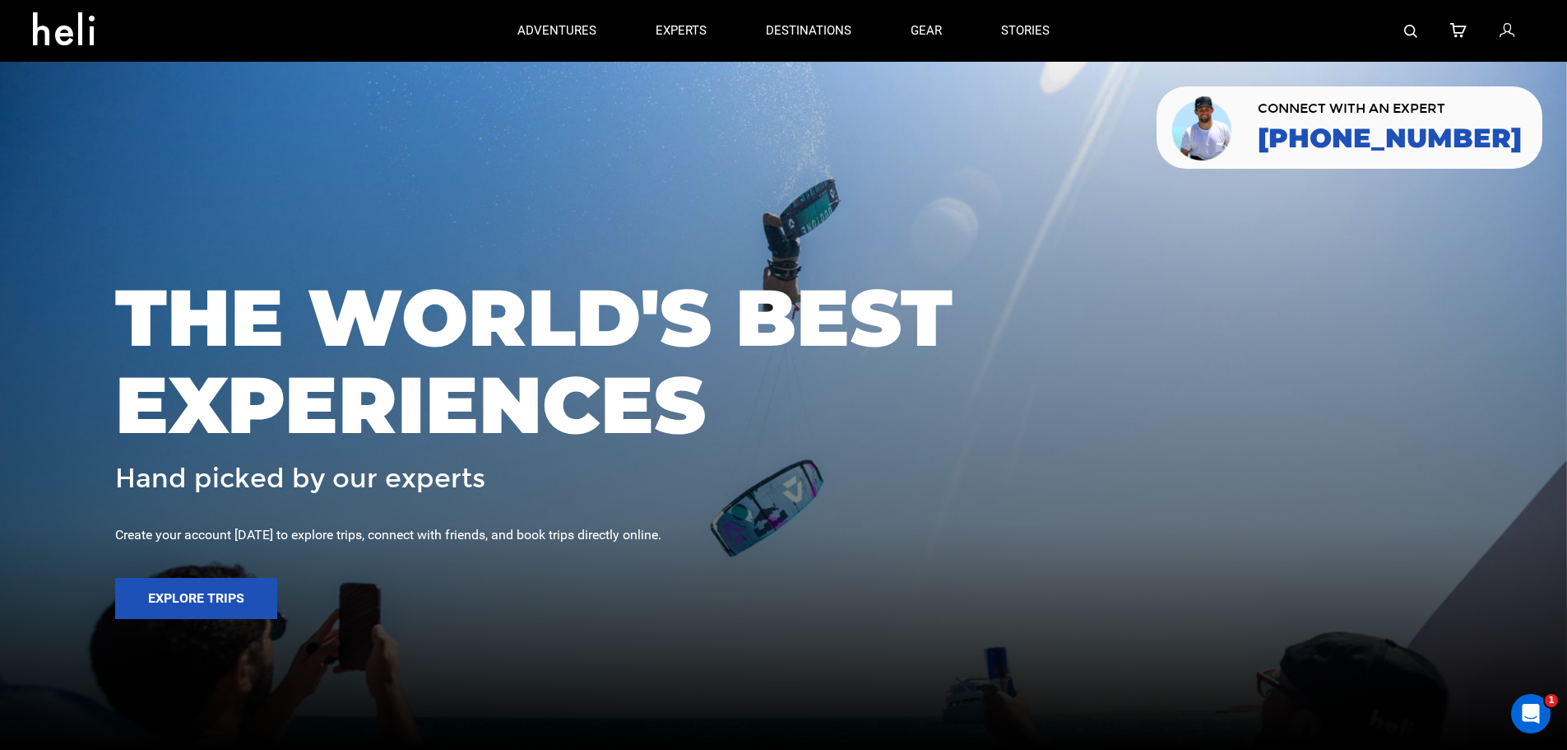
drag, startPoint x: 341, startPoint y: 657, endPoint x: 332, endPoint y: 370, distance: 287.3
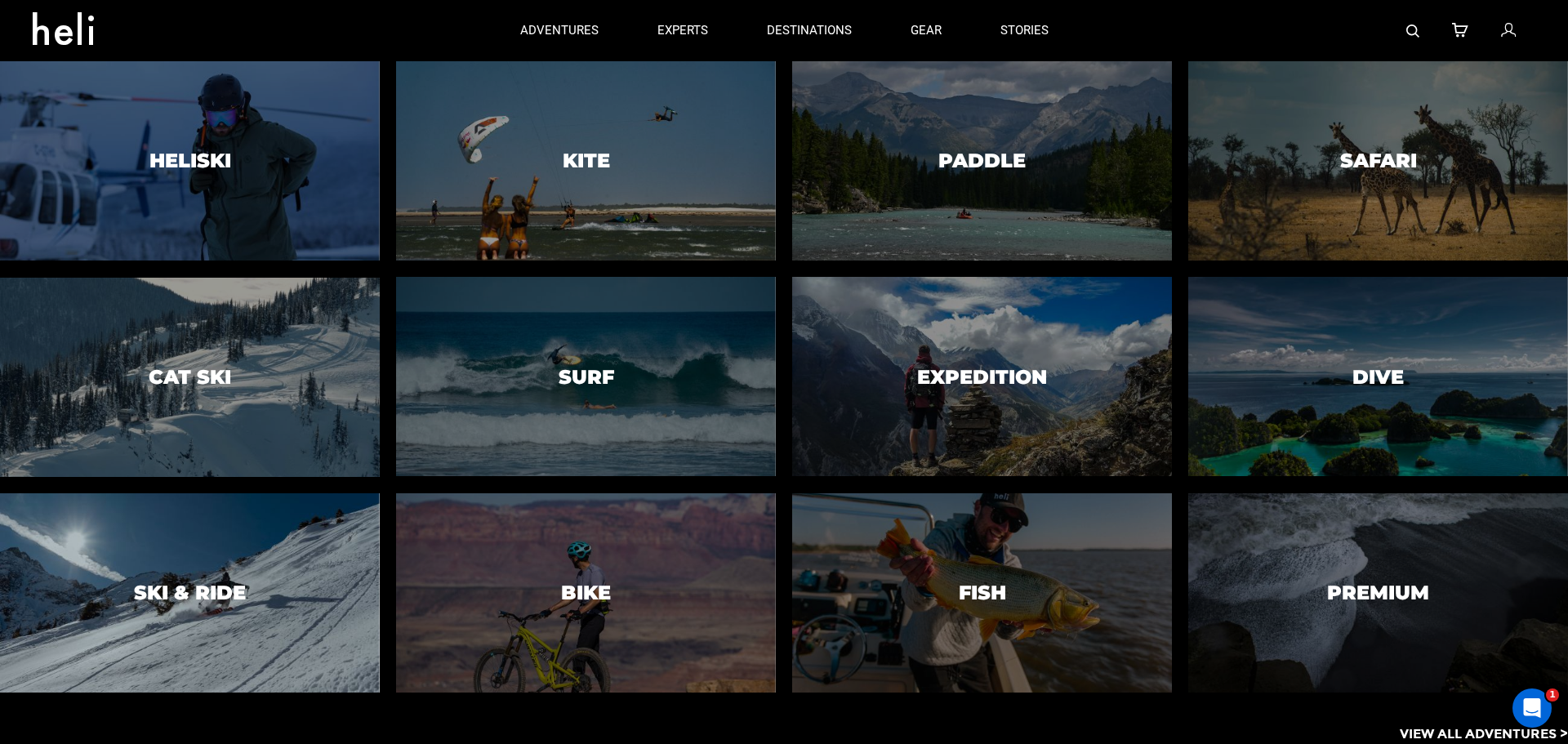
click at [310, 529] on div at bounding box center [190, 591] width 387 height 203
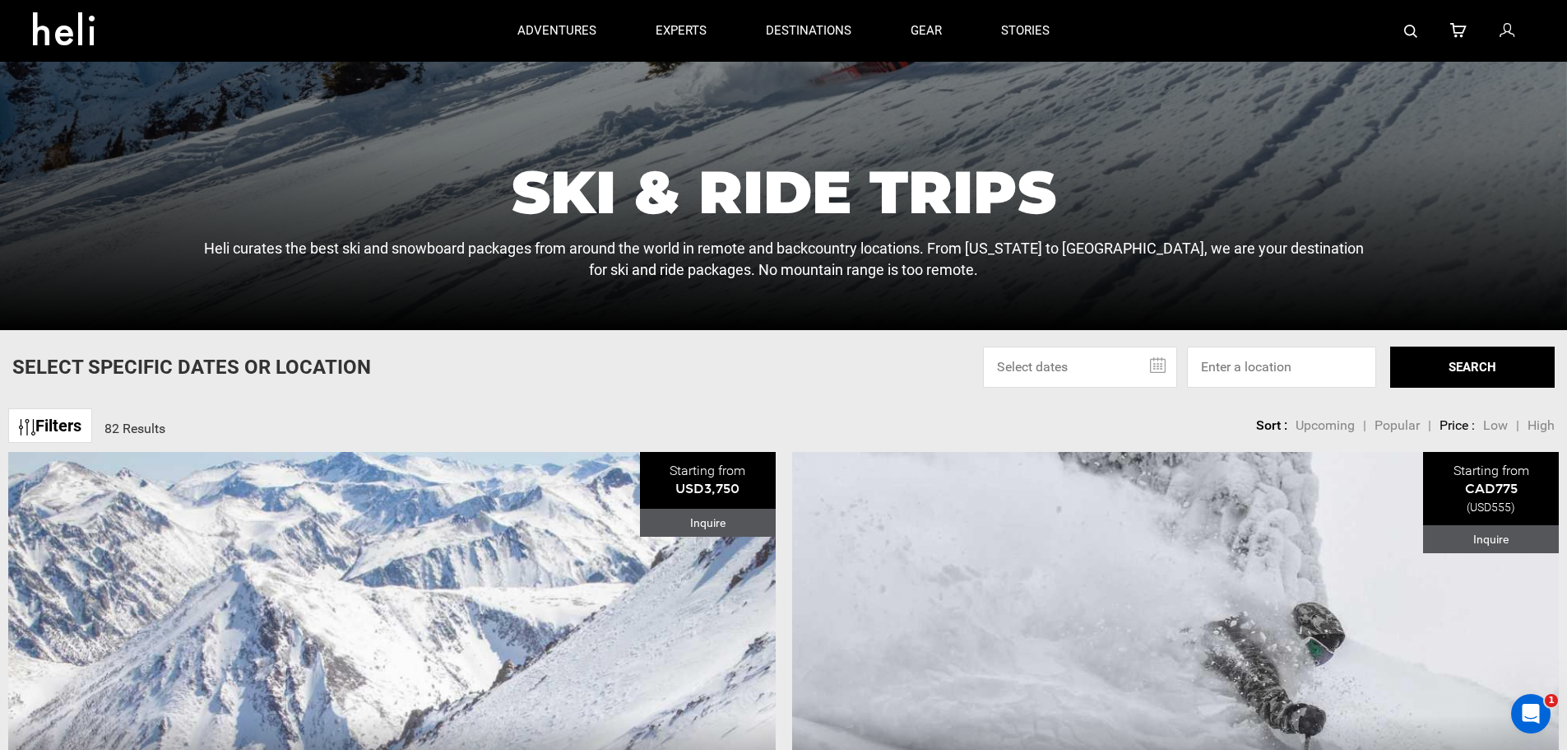
scroll to position [82, 0]
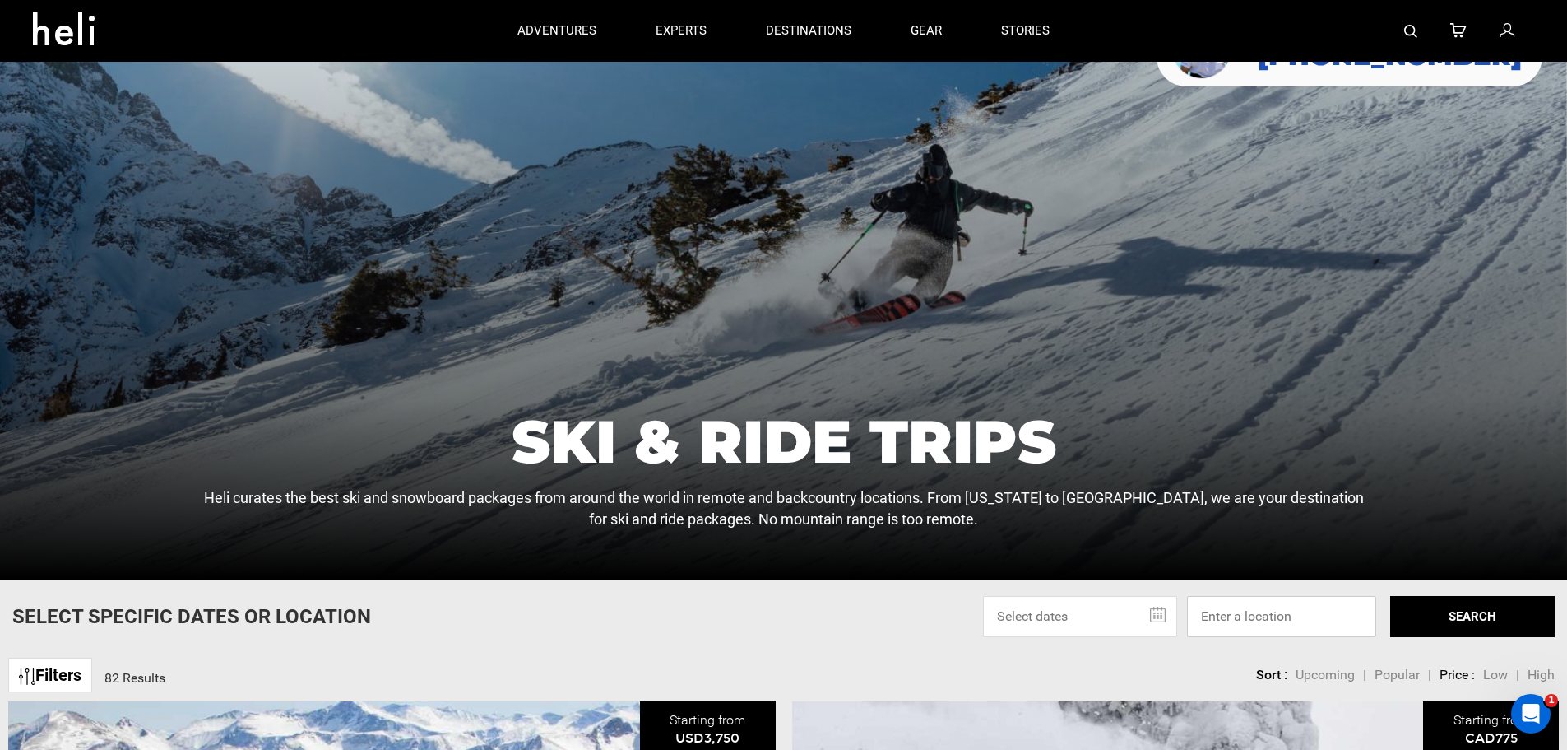
click at [1246, 622] on input at bounding box center [1281, 616] width 189 height 41
click at [67, 671] on link "Filters" at bounding box center [50, 674] width 84 height 35
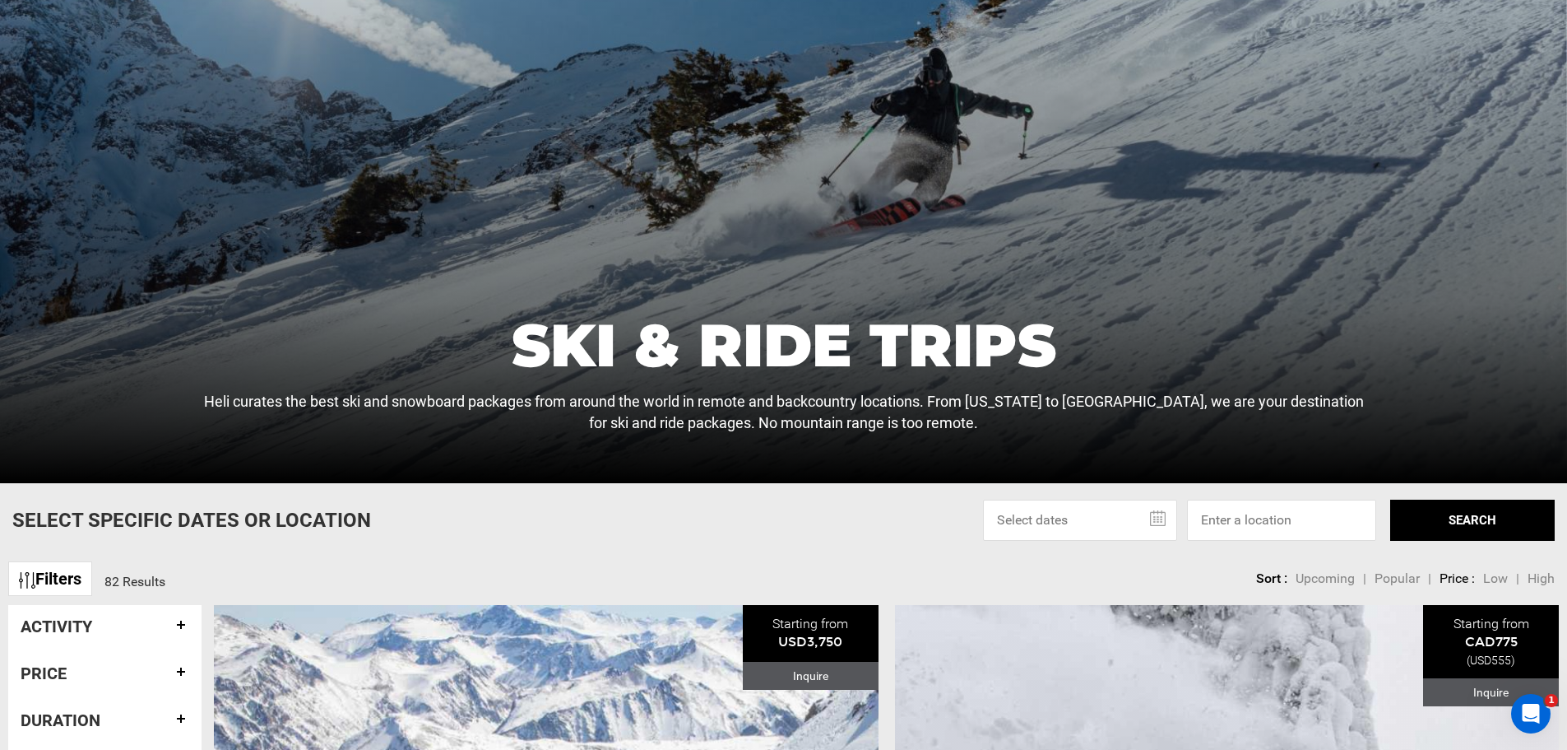
scroll to position [329, 0]
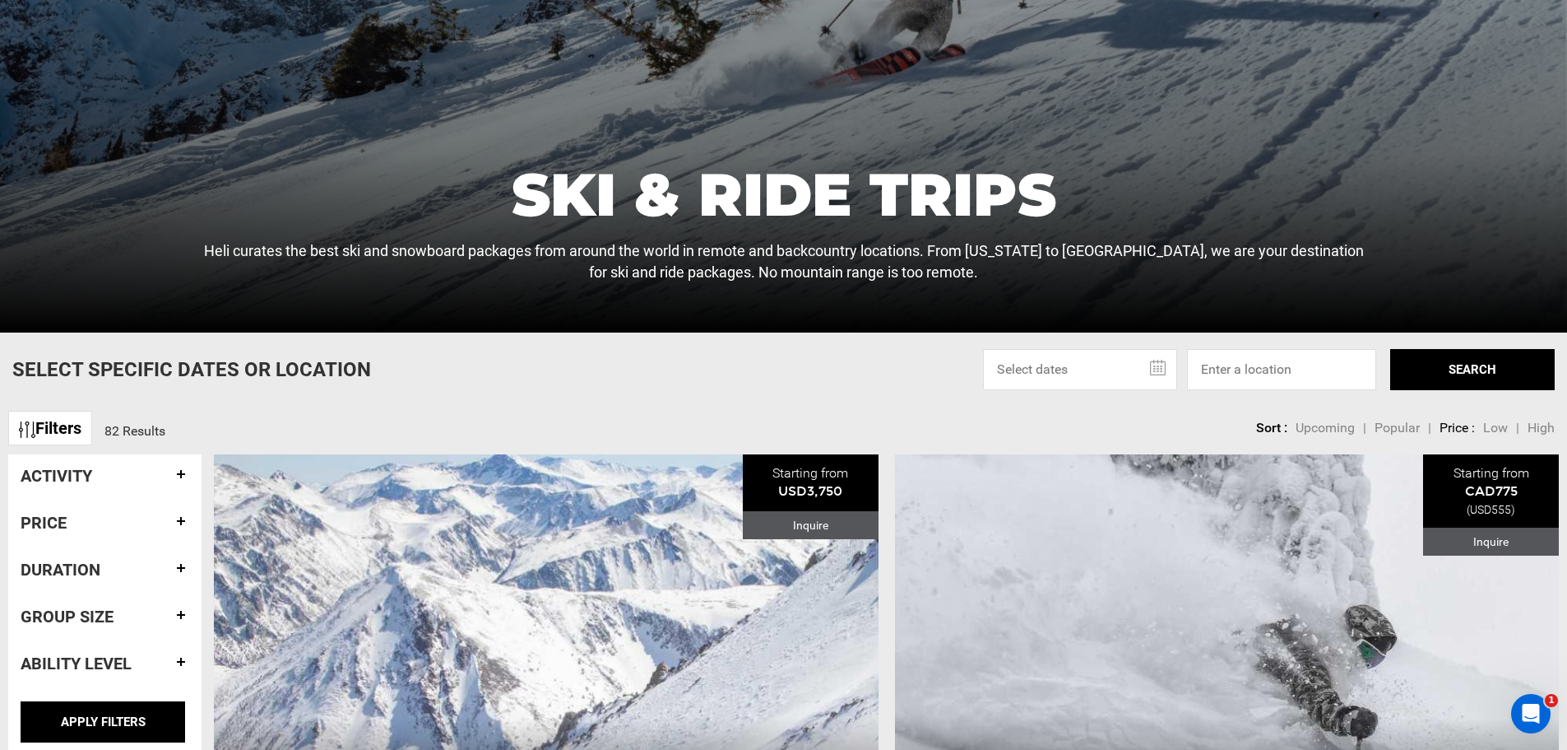
click at [184, 573] on h4 "Duration" at bounding box center [105, 569] width 169 height 18
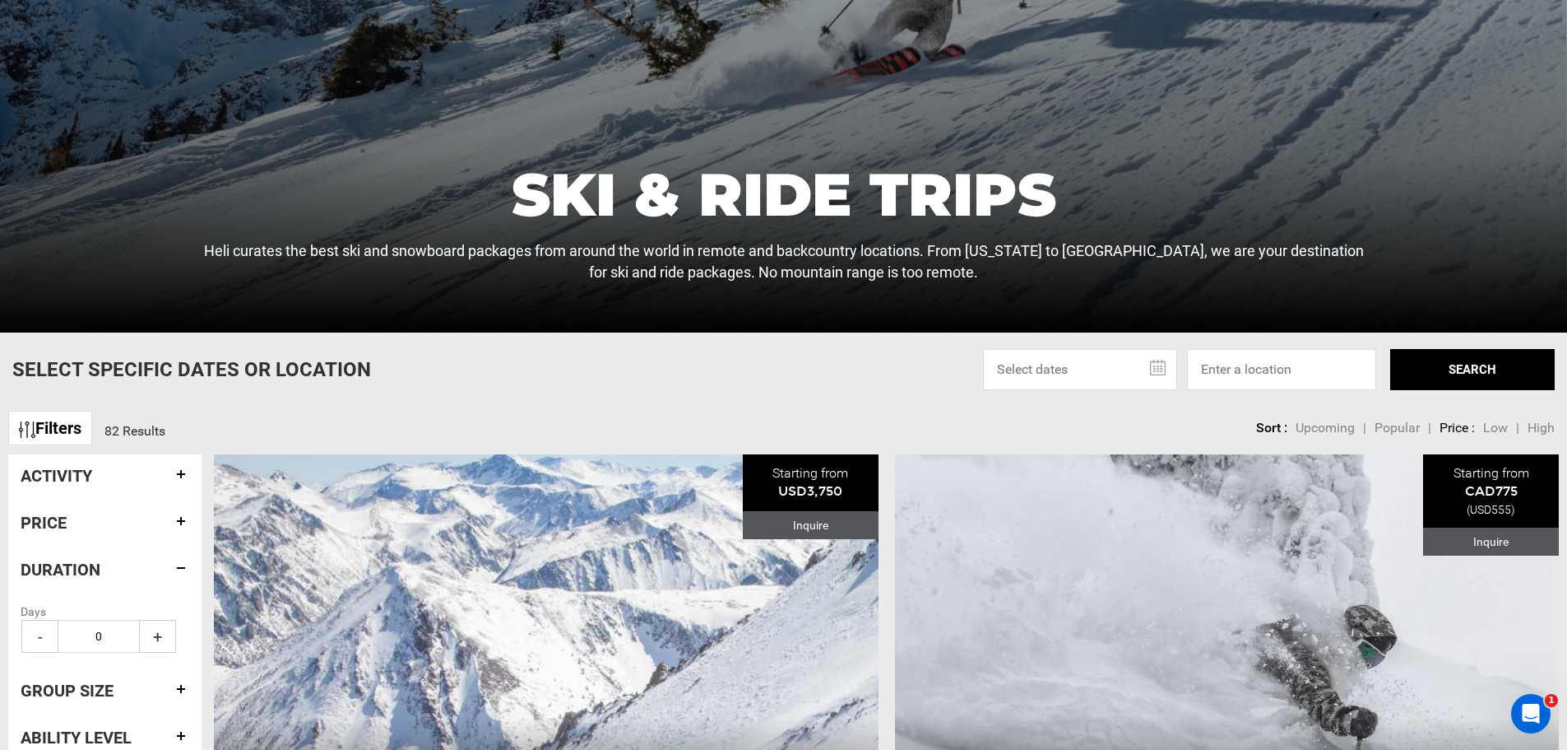
click at [145, 633] on span "+" at bounding box center [157, 636] width 37 height 33
type input "1"
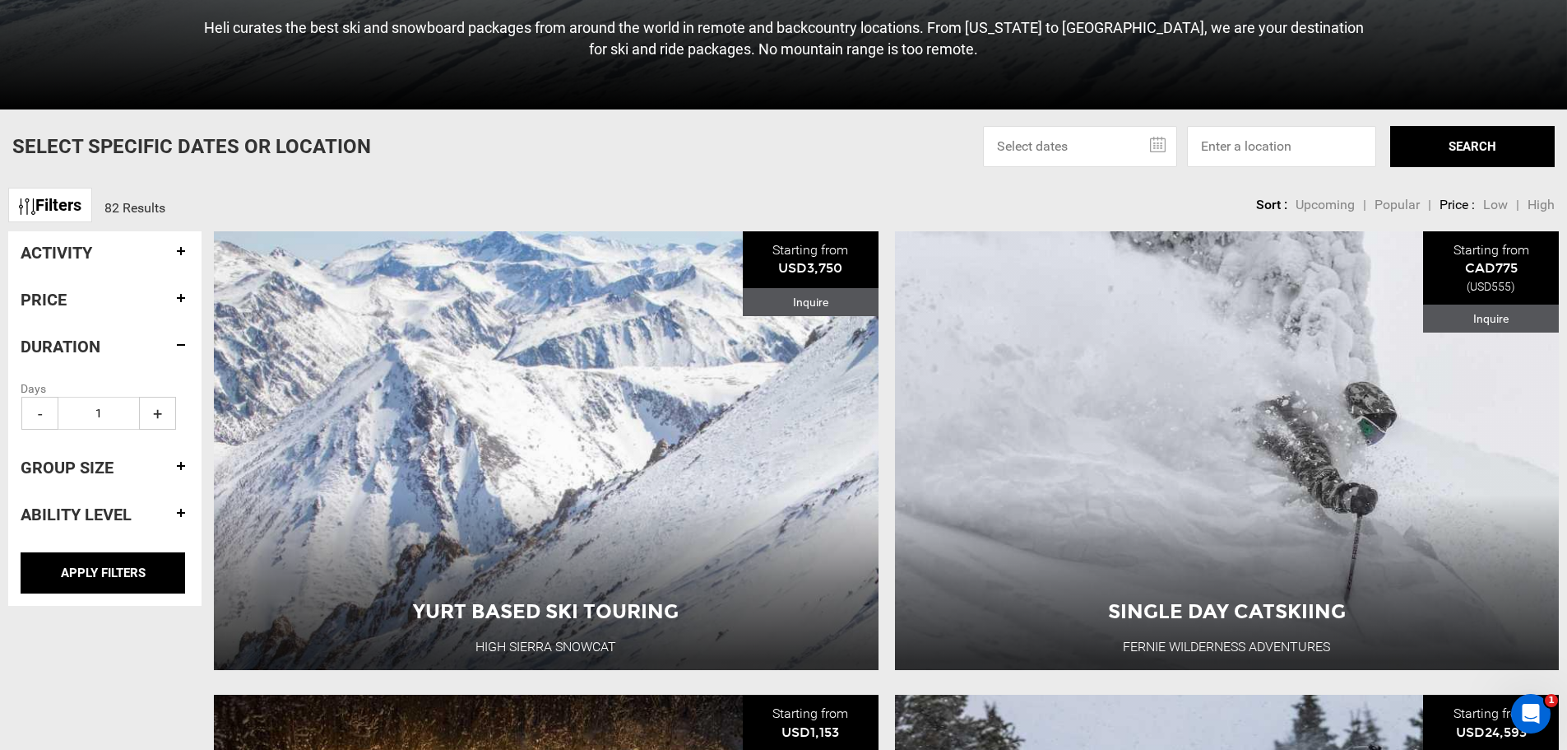
scroll to position [576, 0]
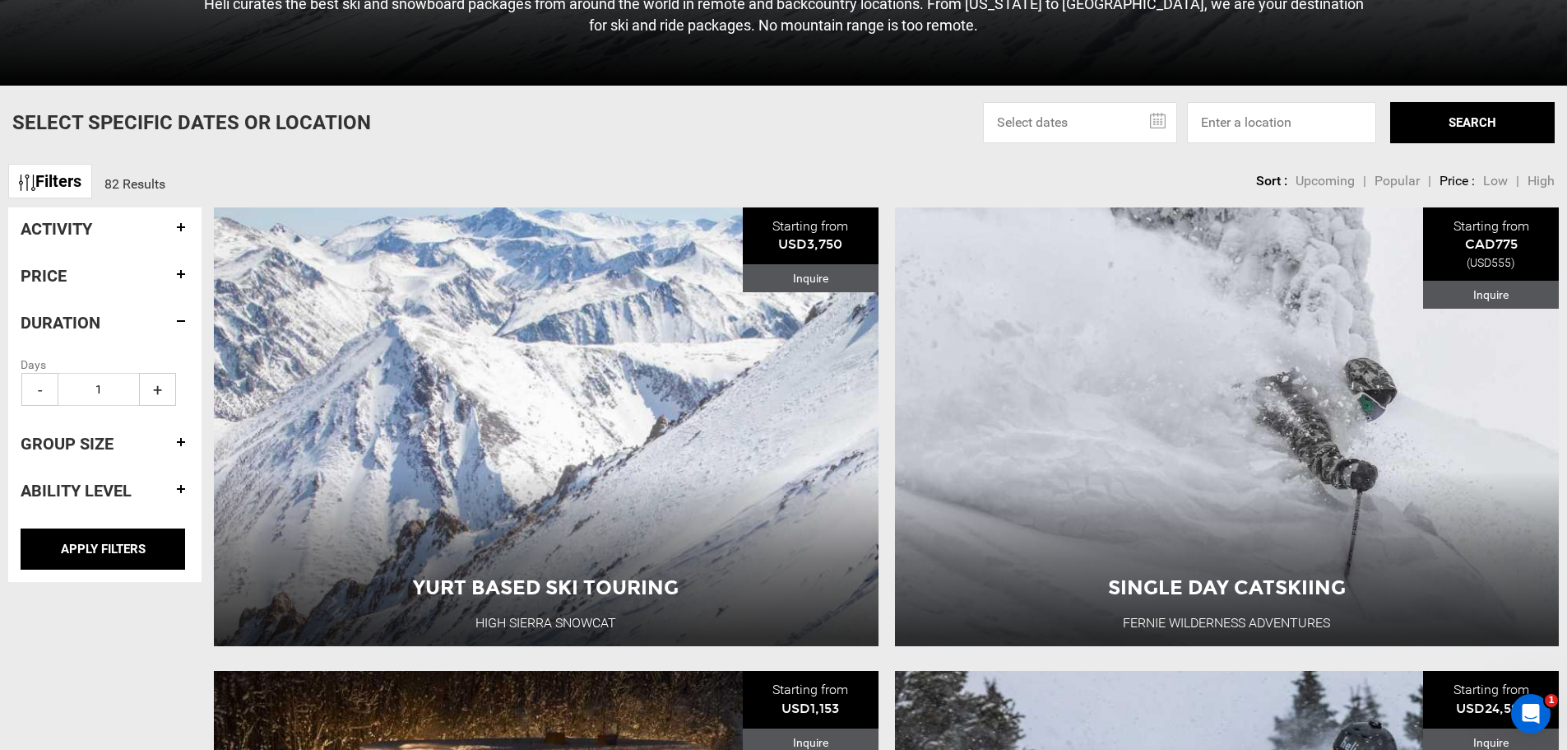
click at [170, 493] on h4 "Ability Level" at bounding box center [105, 490] width 169 height 18
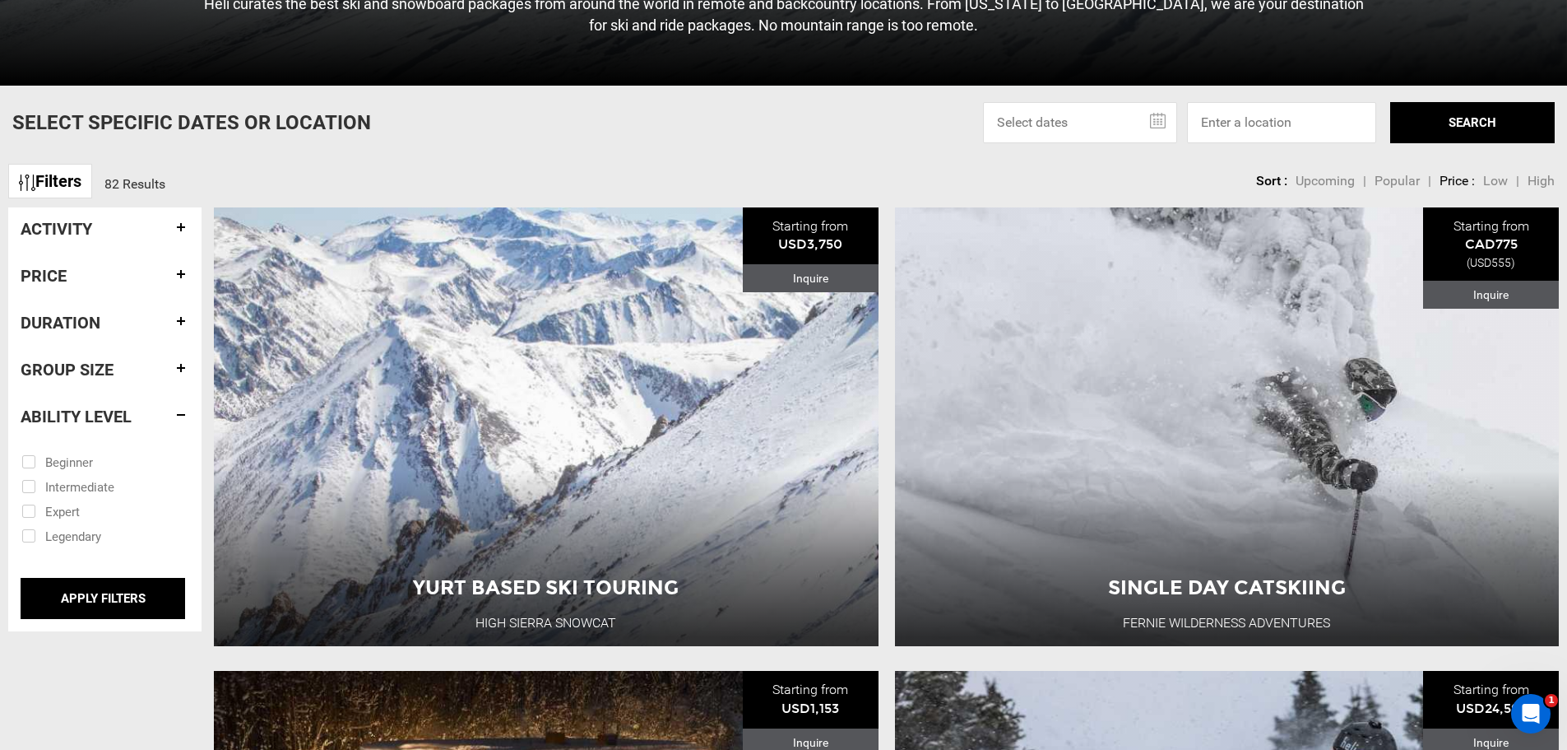
click at [53, 511] on input "checkbox" at bounding box center [93, 510] width 144 height 25
checkbox input "true"
click at [173, 324] on h4 "Duration" at bounding box center [105, 322] width 169 height 18
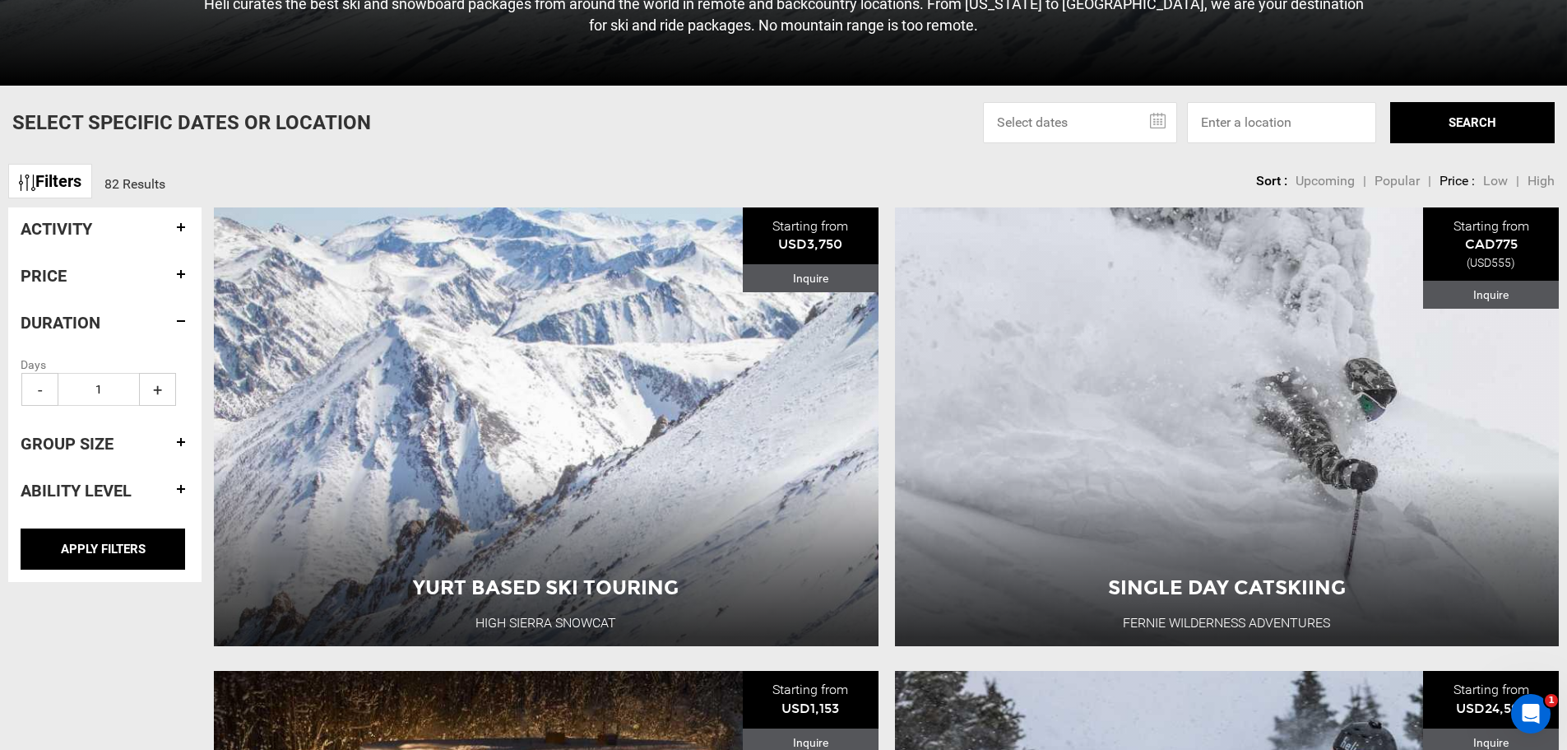
click at [177, 240] on div "Activity" at bounding box center [105, 228] width 169 height 43
click at [179, 228] on h4 "Activity" at bounding box center [105, 229] width 169 height 18
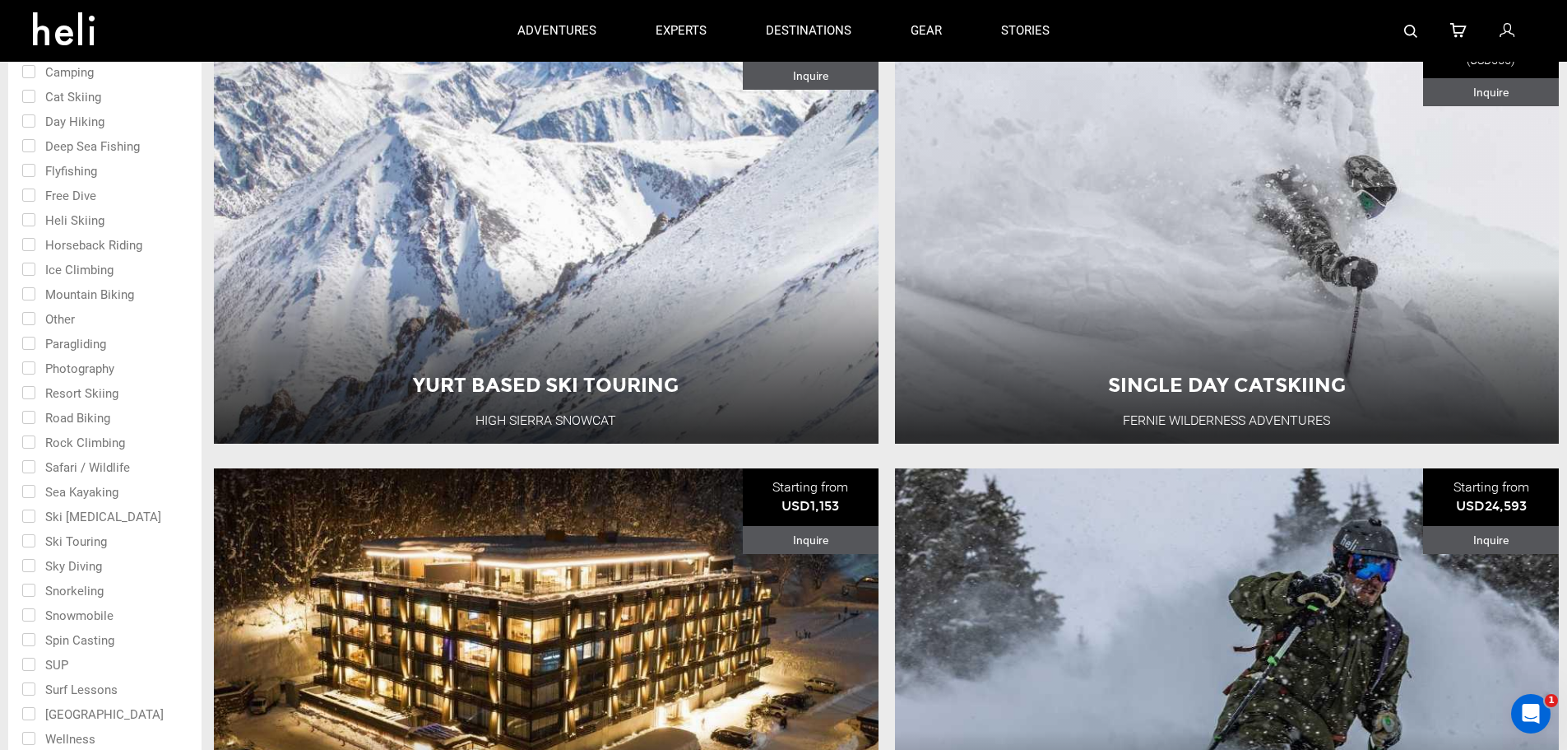
scroll to position [740, 0]
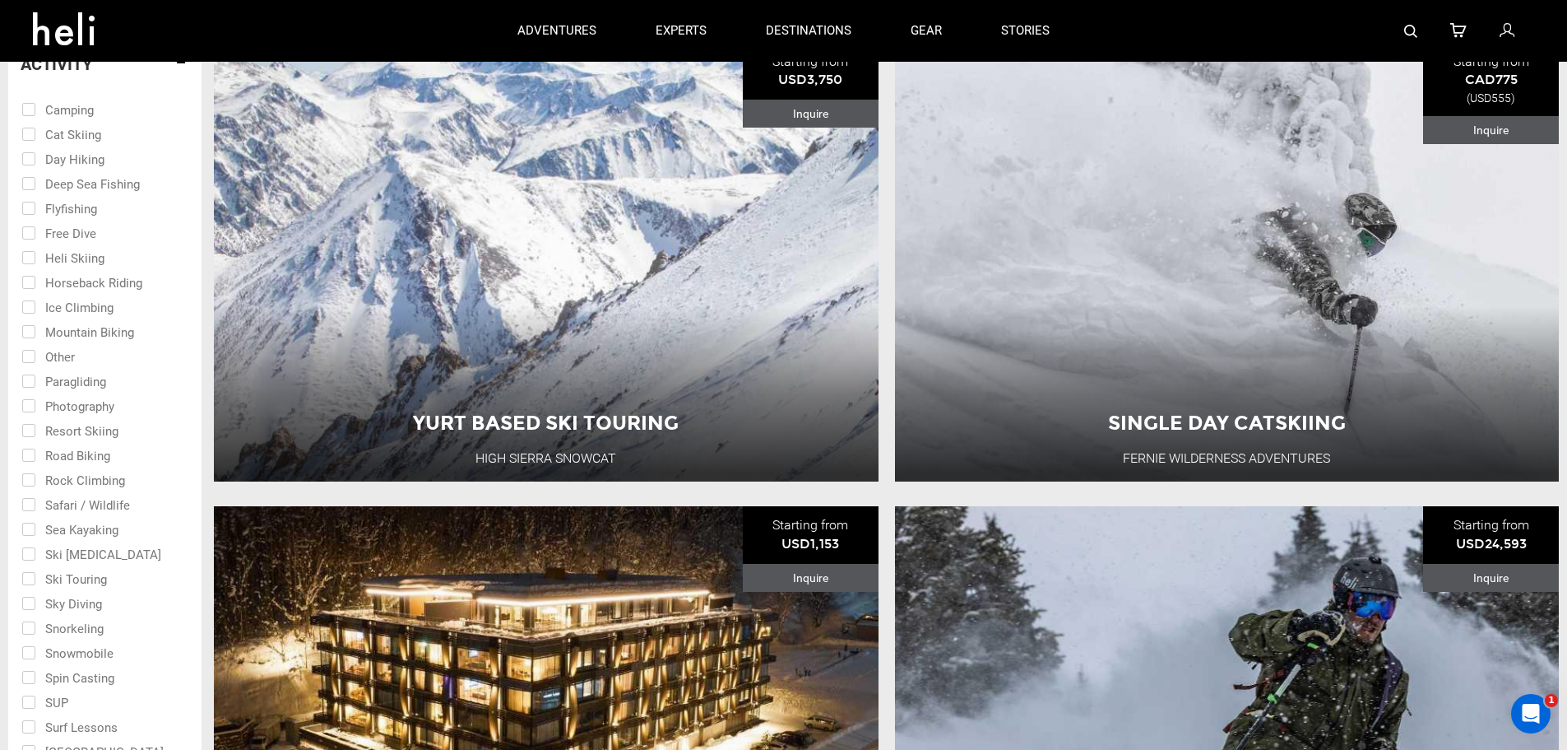
click at [30, 259] on input "checkbox" at bounding box center [93, 256] width 144 height 25
checkbox input "true"
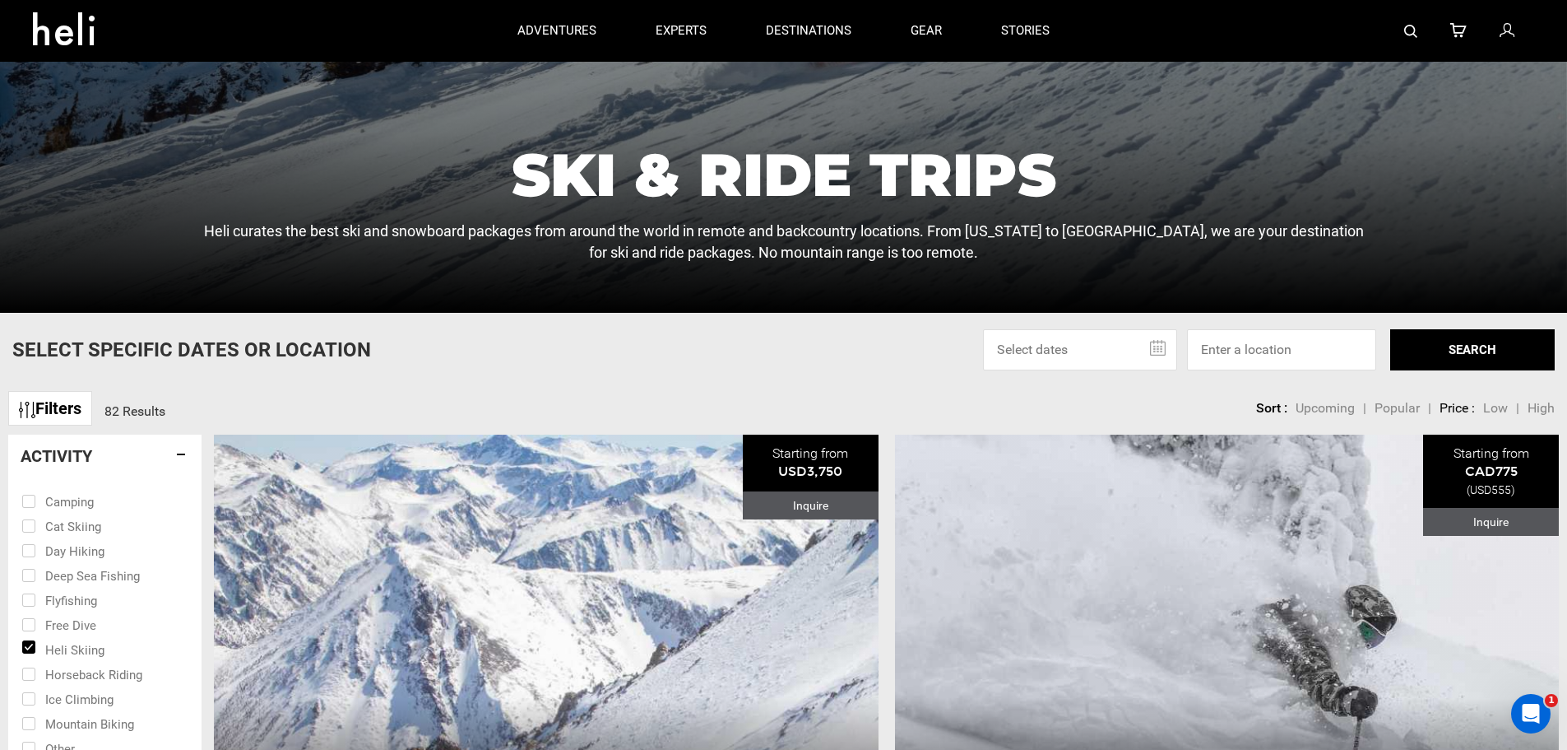
scroll to position [329, 0]
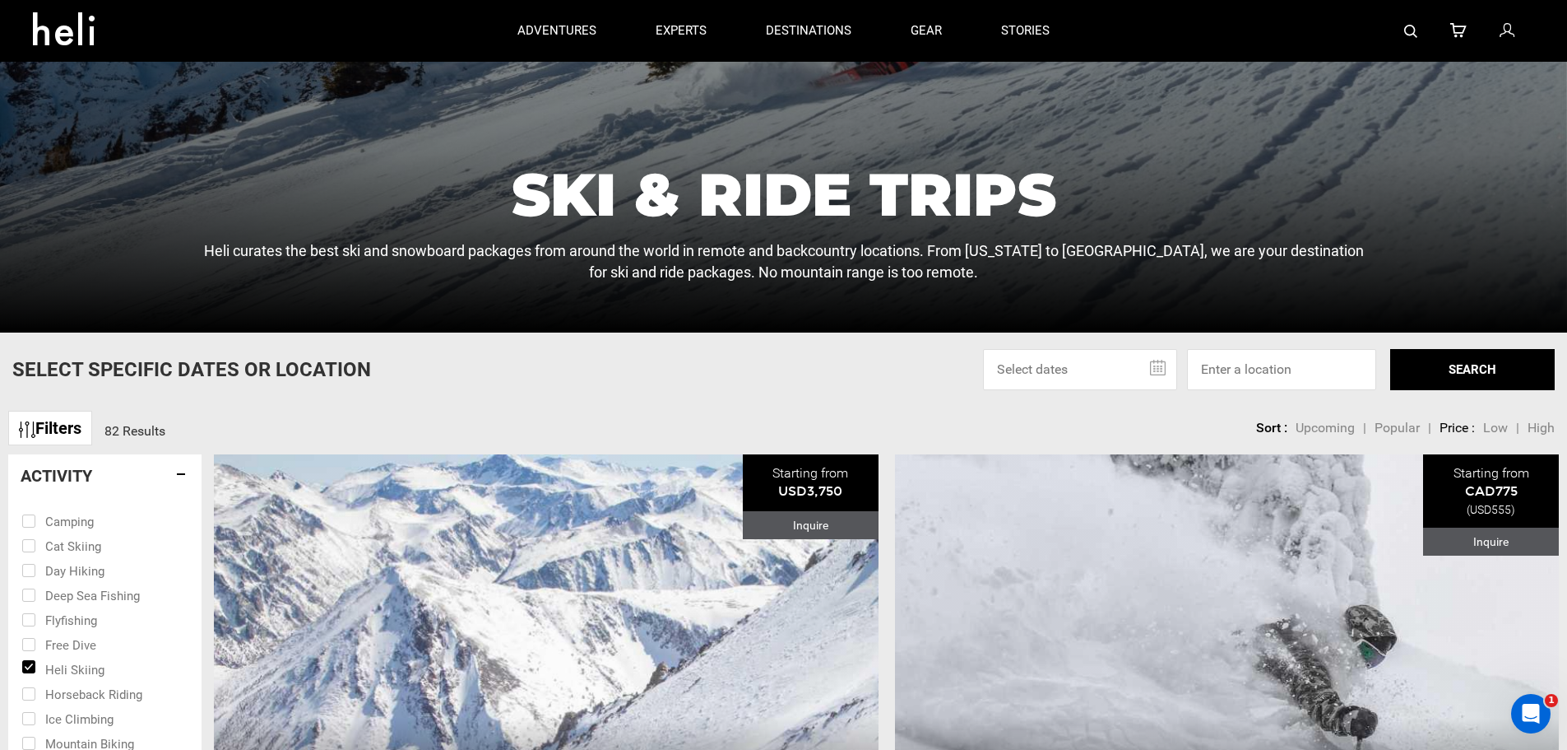
click at [1475, 364] on button "SEARCH" at bounding box center [1472, 369] width 165 height 41
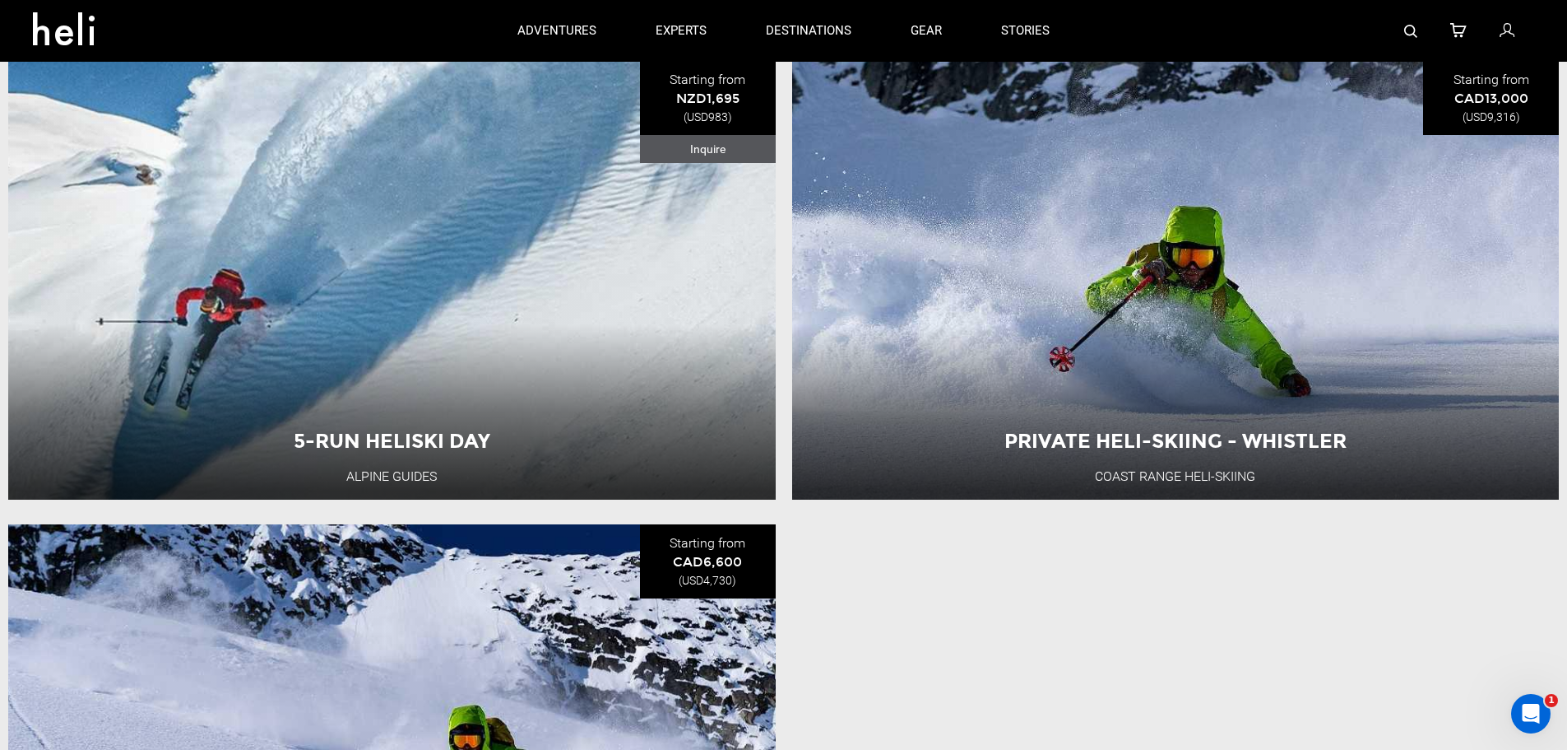
scroll to position [1152, 0]
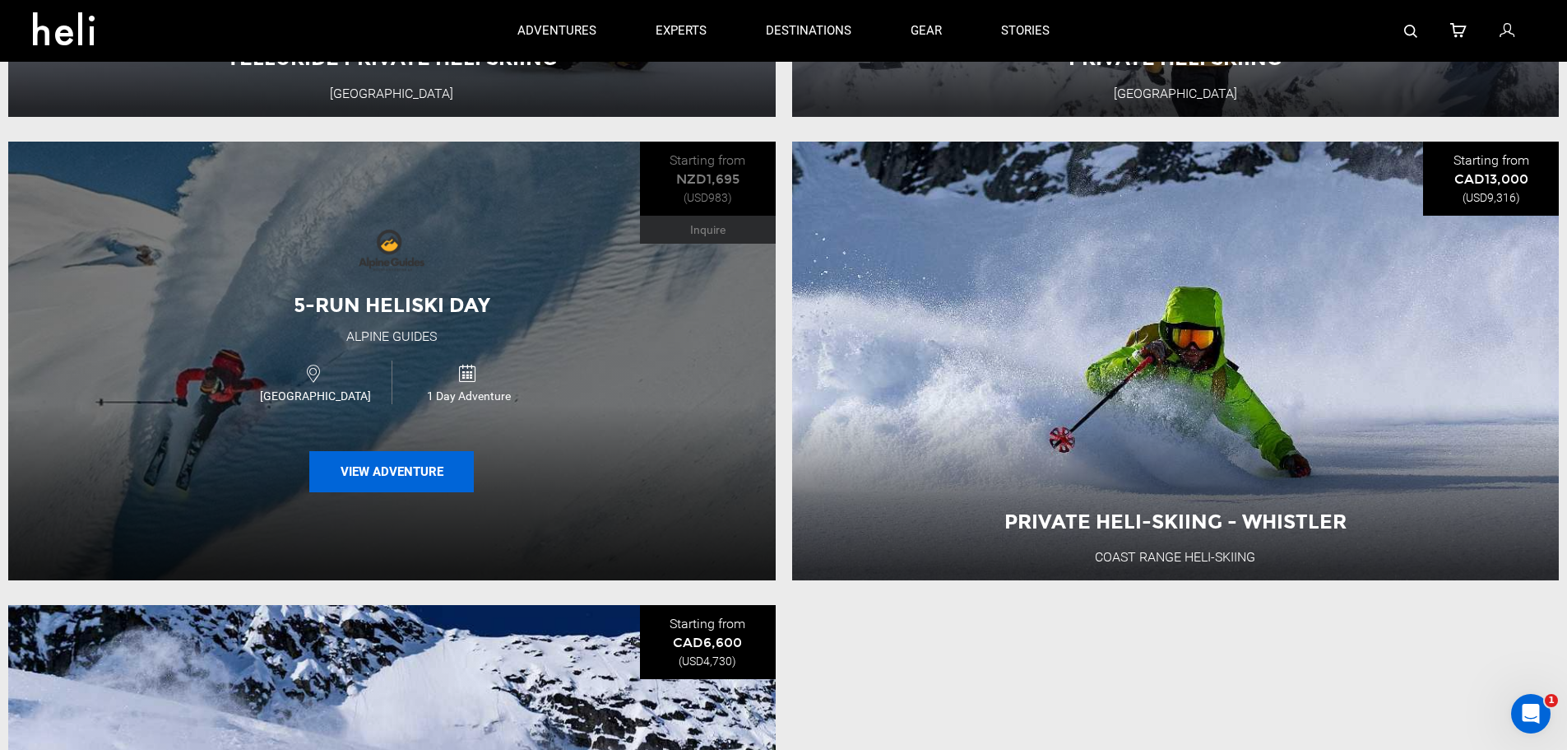
click at [429, 468] on button "View Adventure" at bounding box center [391, 471] width 165 height 41
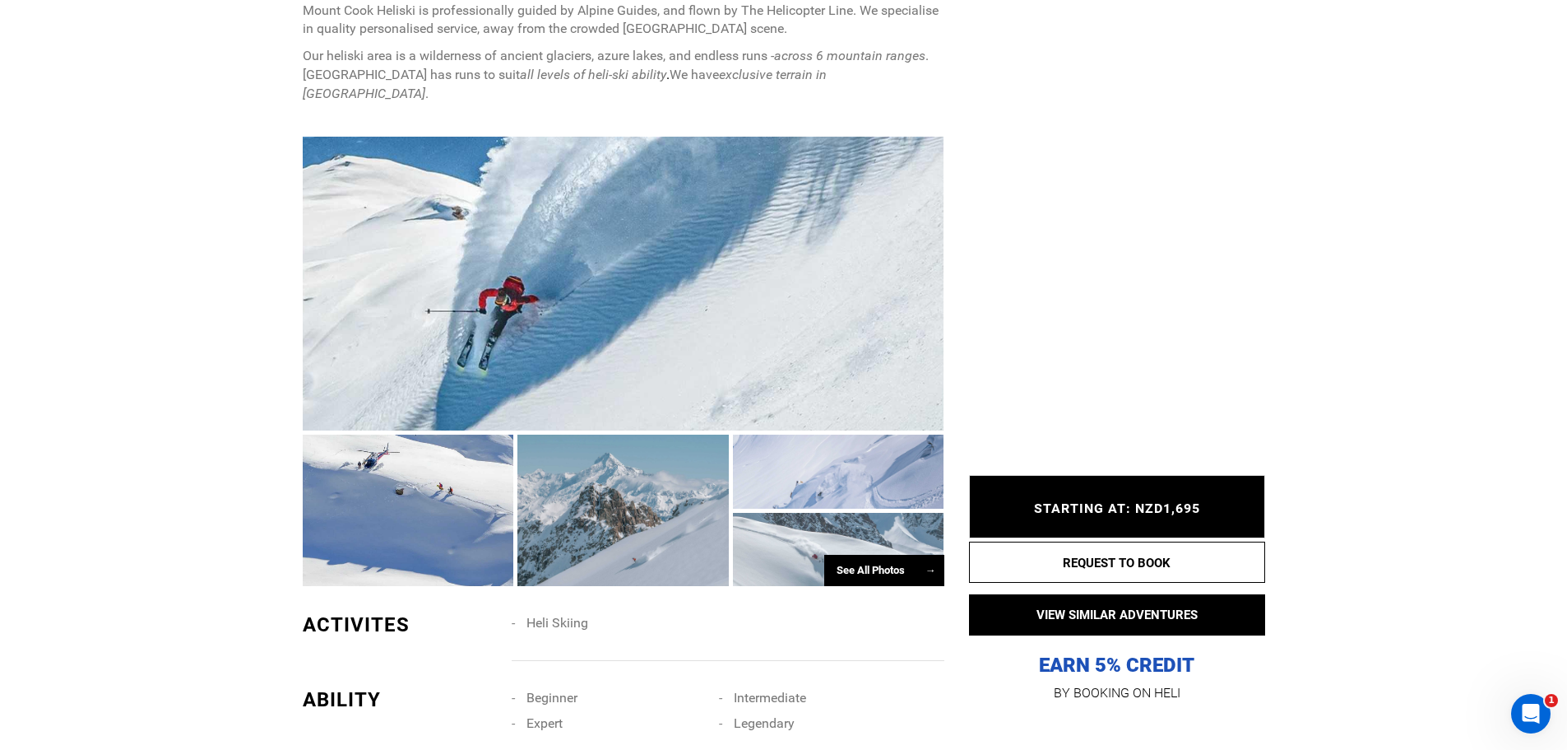
scroll to position [823, 0]
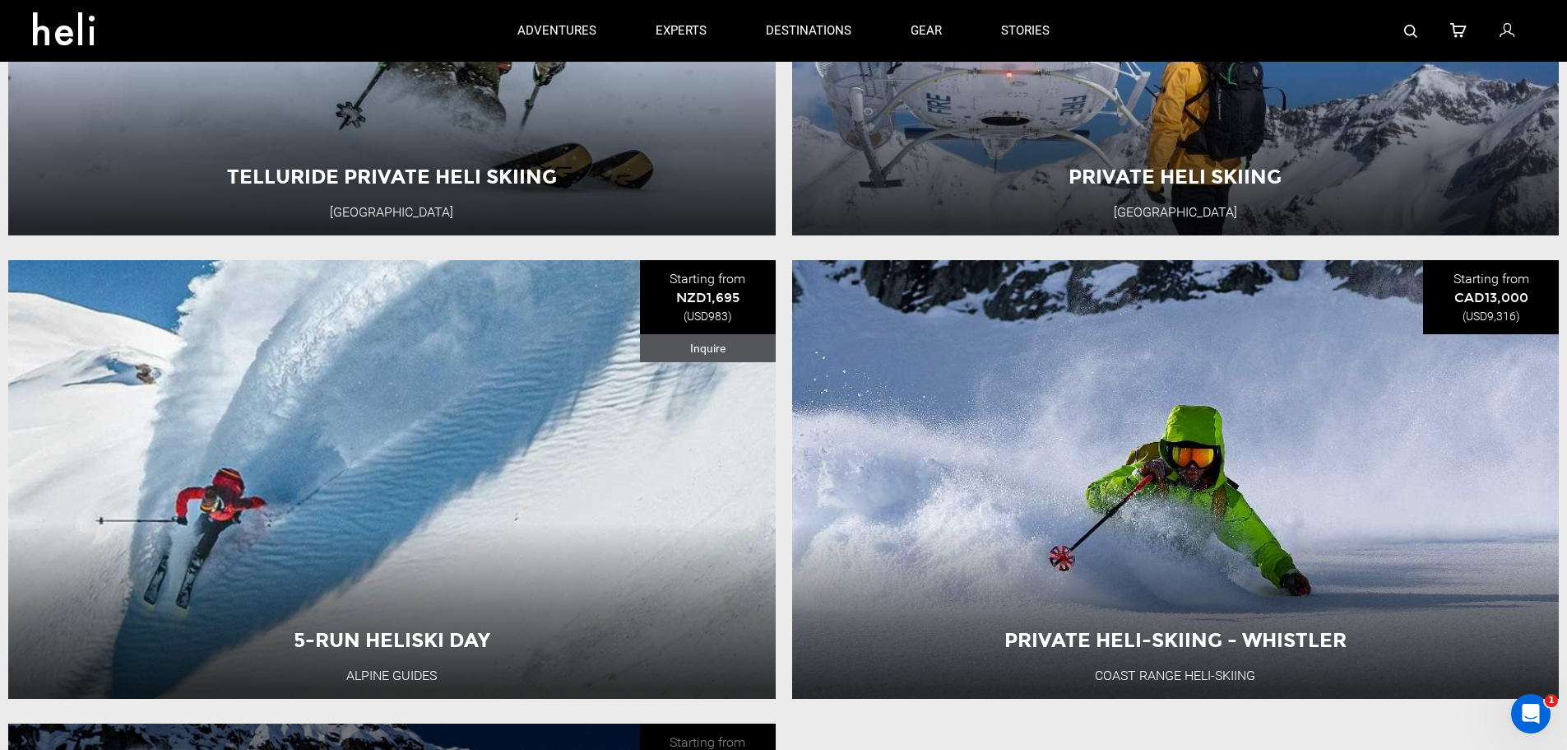
scroll to position [823, 0]
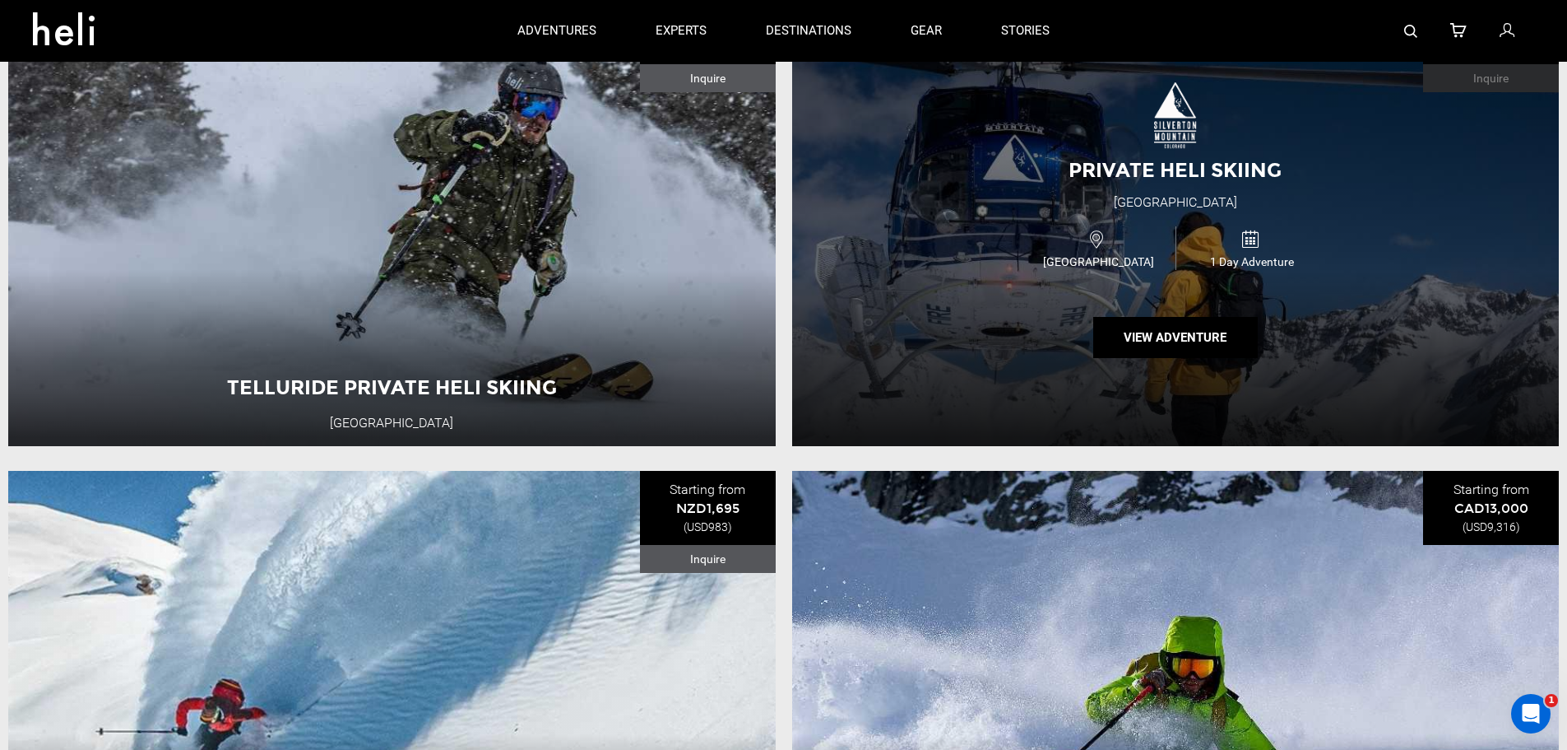
click at [996, 355] on div "Private Heli Skiing [GEOGRAPHIC_DATA] [GEOGRAPHIC_DATA] 1 Day Adventure View Ad…" at bounding box center [1176, 226] width 768 height 439
